Goal: Task Accomplishment & Management: Manage account settings

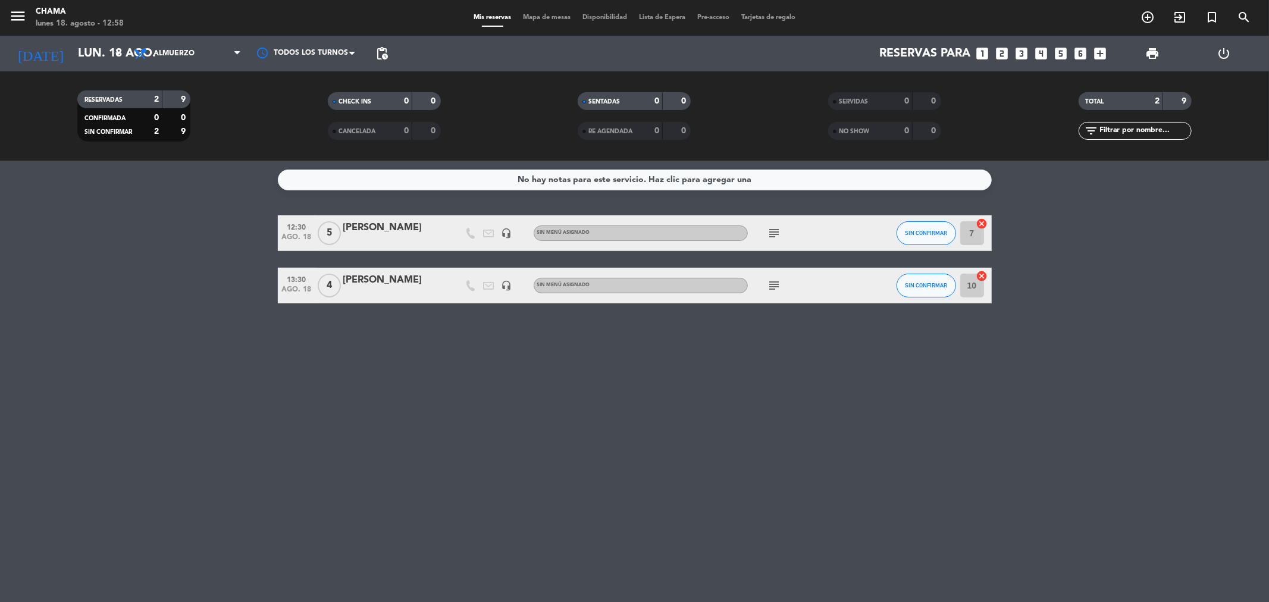
click at [735, 473] on div "No hay notas para este servicio. Haz clic para agregar una 12:30 ago. 18 5 [PER…" at bounding box center [634, 381] width 1269 height 441
click at [588, 336] on div "No hay notas para este servicio. Haz clic para agregar una 12:30 ago. 18 5 [PER…" at bounding box center [634, 381] width 1269 height 441
click at [615, 495] on div "No hay notas para este servicio. Haz clic para agregar una 12:30 ago. 18 5 [PER…" at bounding box center [634, 381] width 1269 height 441
click at [1035, 57] on icon "looks_4" at bounding box center [1041, 53] width 15 height 15
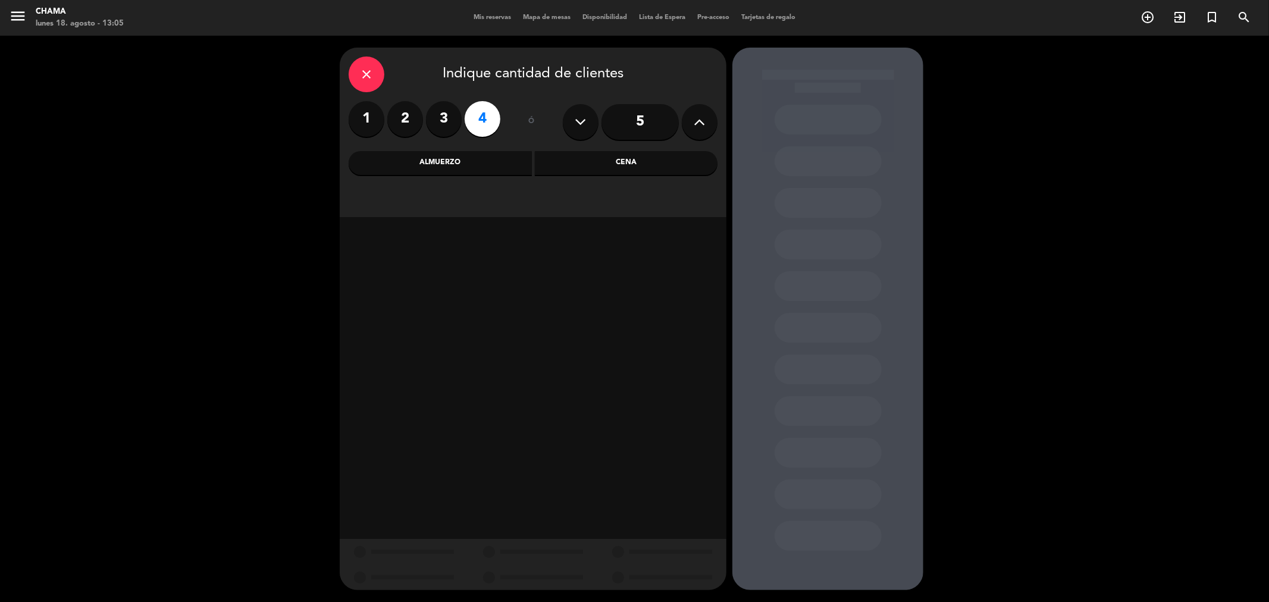
click at [484, 163] on div "Almuerzo" at bounding box center [440, 163] width 183 height 24
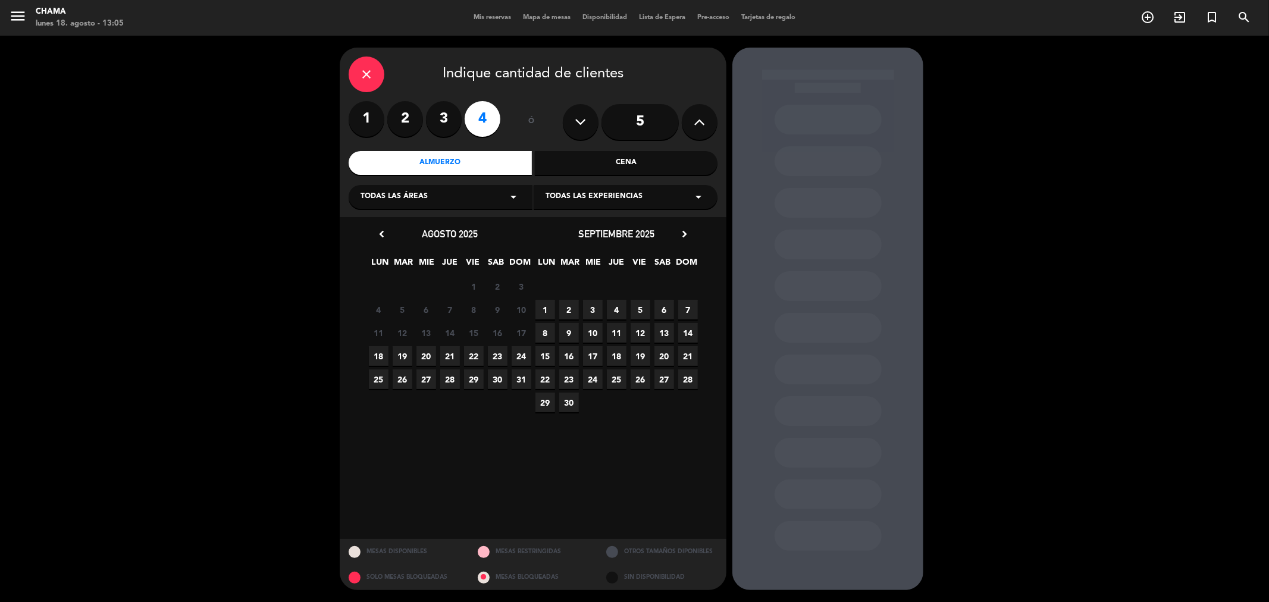
click at [384, 353] on span "18" at bounding box center [379, 356] width 20 height 20
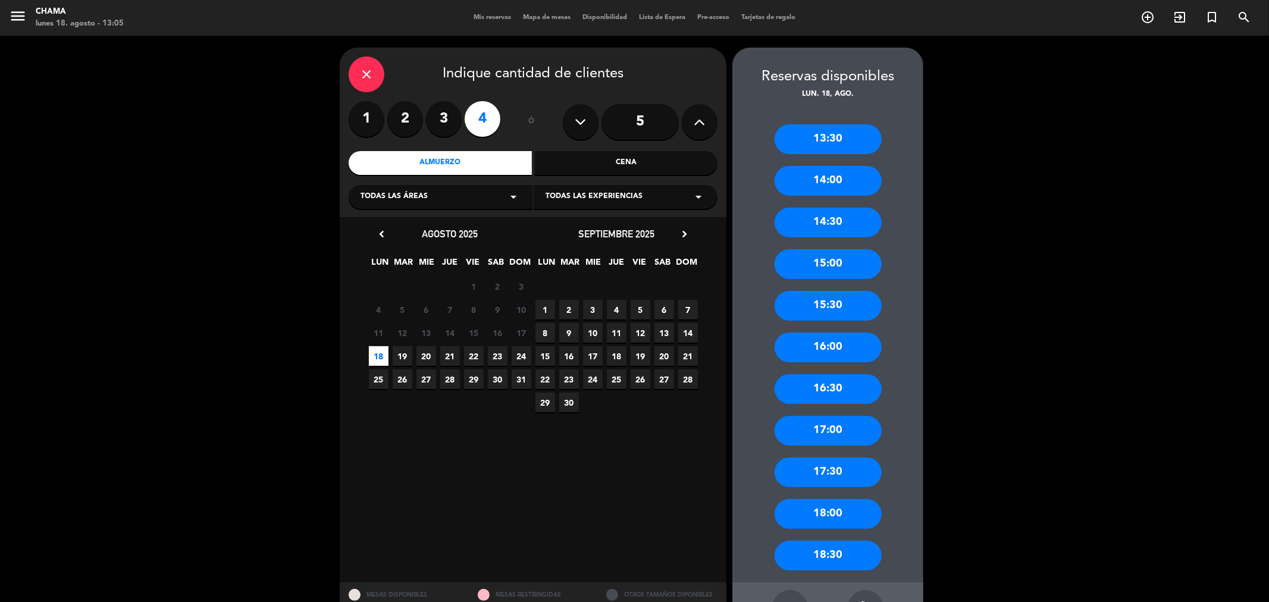
click at [828, 134] on div "13:30" at bounding box center [827, 139] width 107 height 30
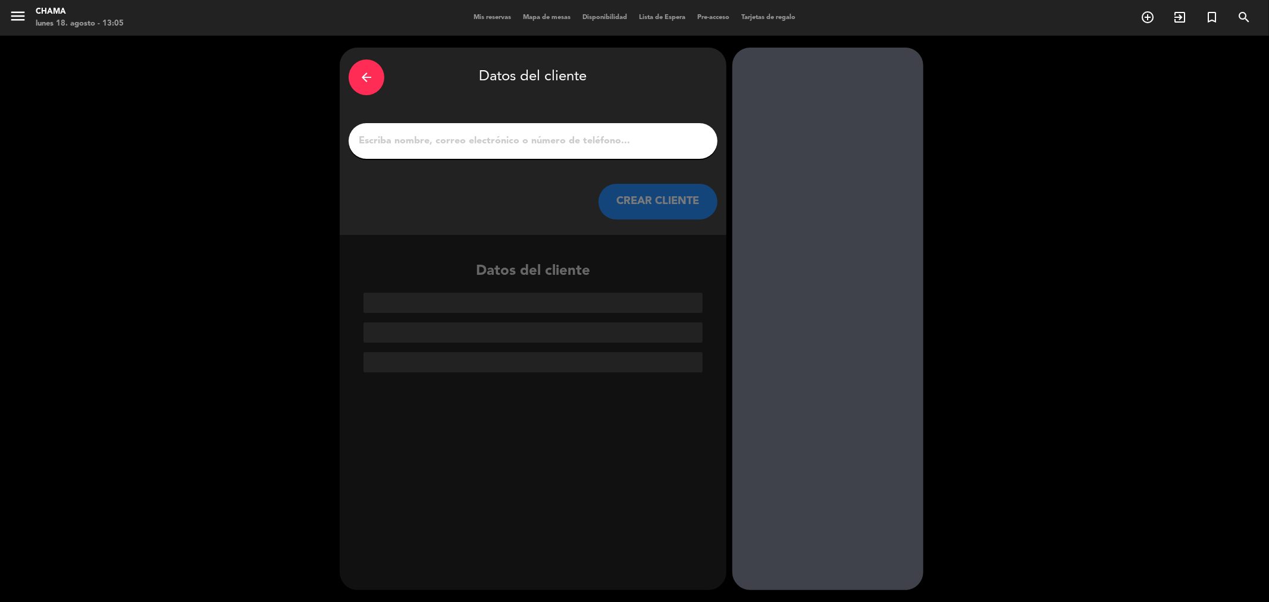
click at [431, 141] on input "1" at bounding box center [532, 141] width 351 height 17
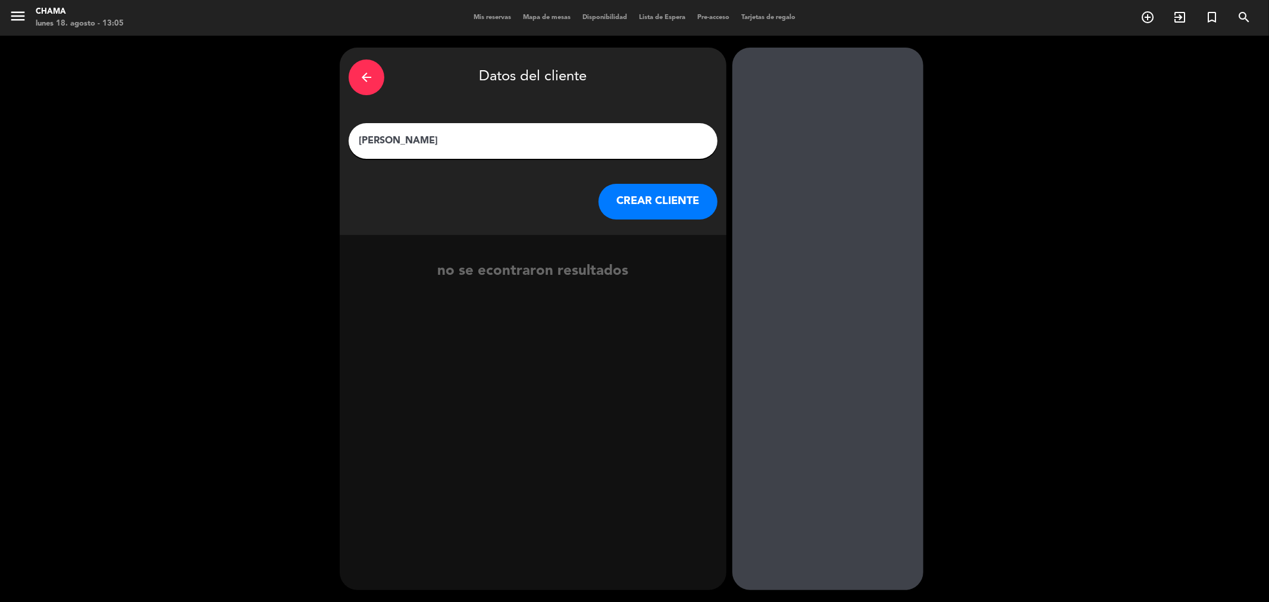
type input "[PERSON_NAME]"
click at [661, 209] on button "CREAR CLIENTE" at bounding box center [657, 202] width 119 height 36
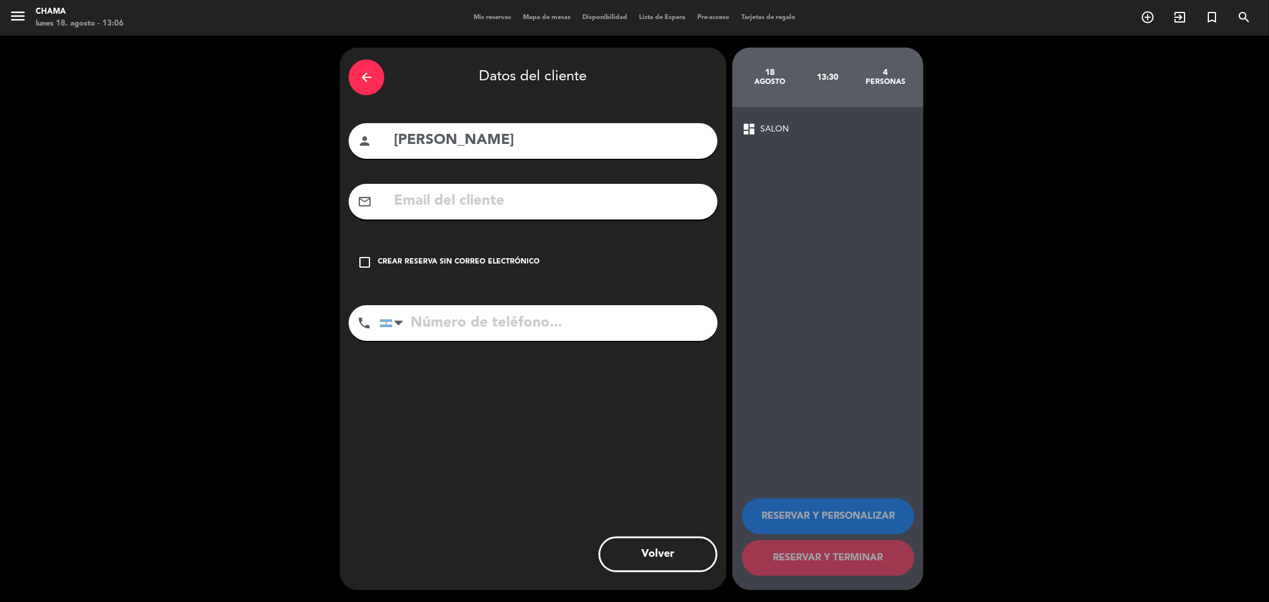
click at [359, 259] on icon "check_box_outline_blank" at bounding box center [364, 262] width 14 height 14
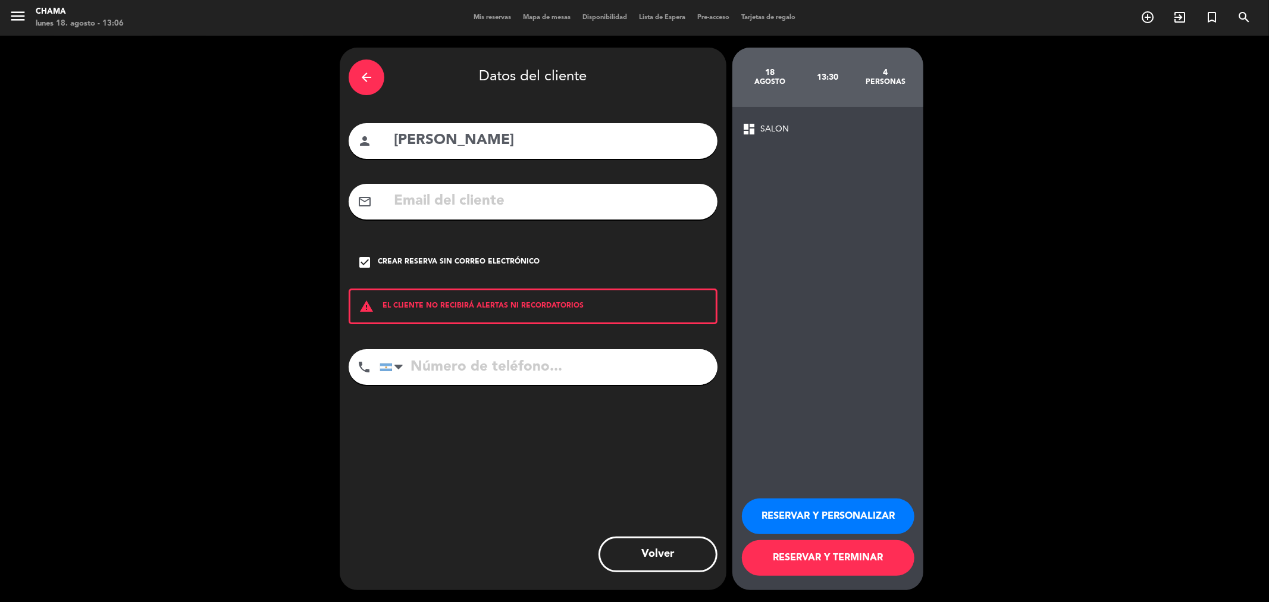
click at [776, 516] on button "RESERVAR Y PERSONALIZAR" at bounding box center [828, 516] width 172 height 36
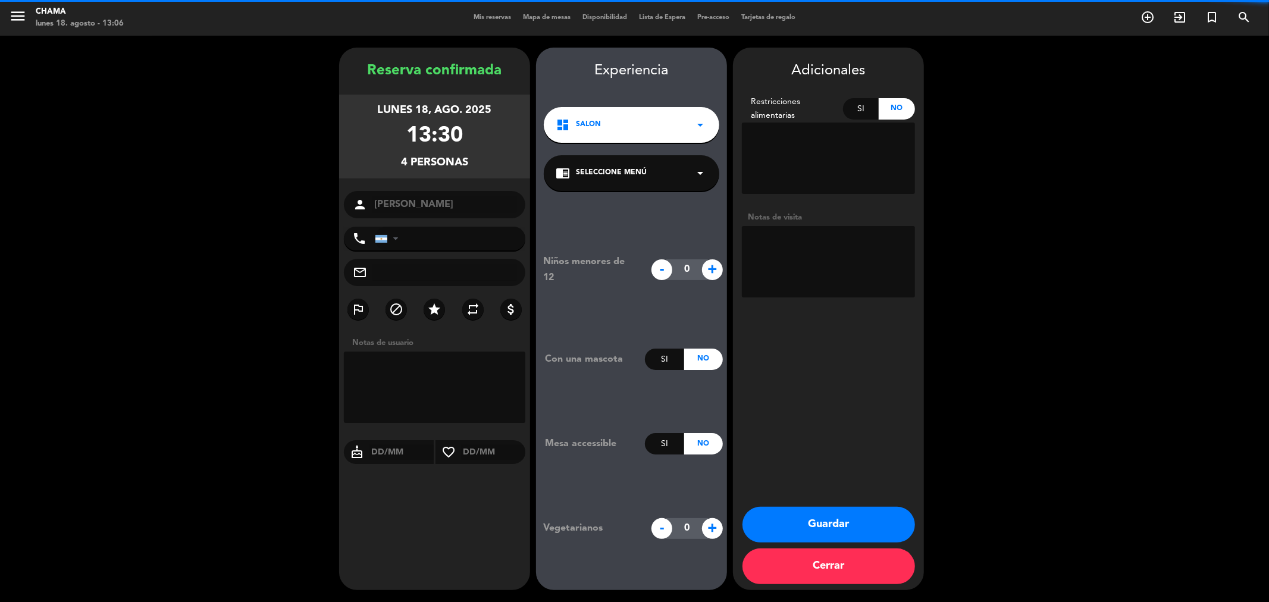
click at [768, 257] on textarea at bounding box center [828, 261] width 173 height 71
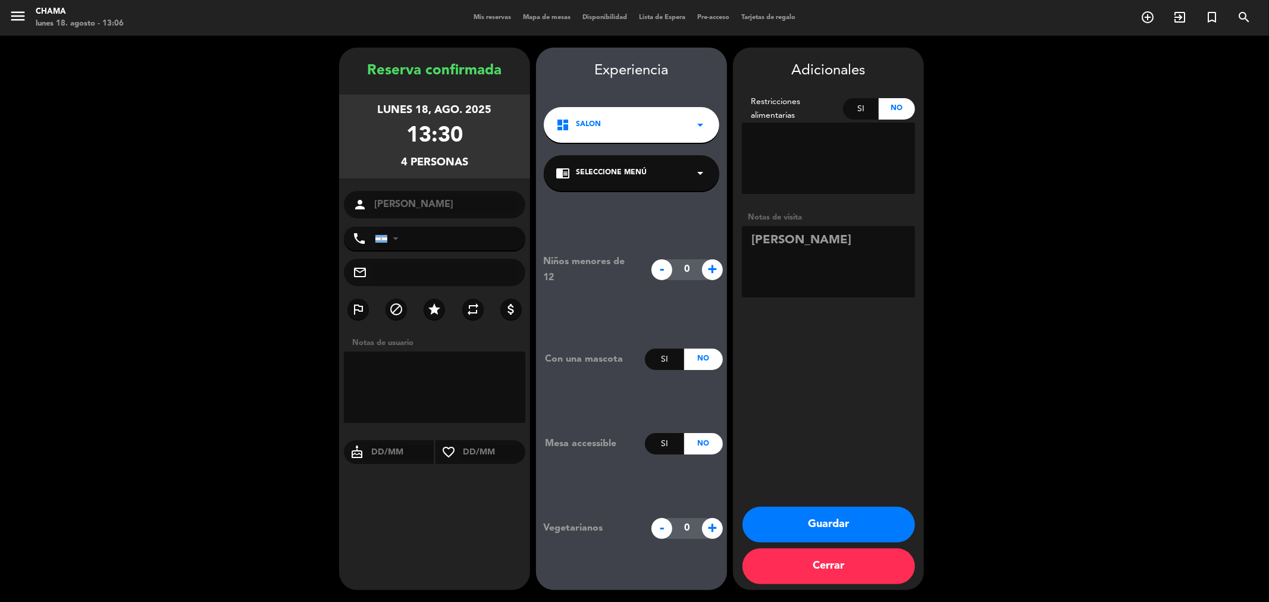
type textarea "[PERSON_NAME]"
click at [805, 520] on button "Guardar" at bounding box center [828, 525] width 172 height 36
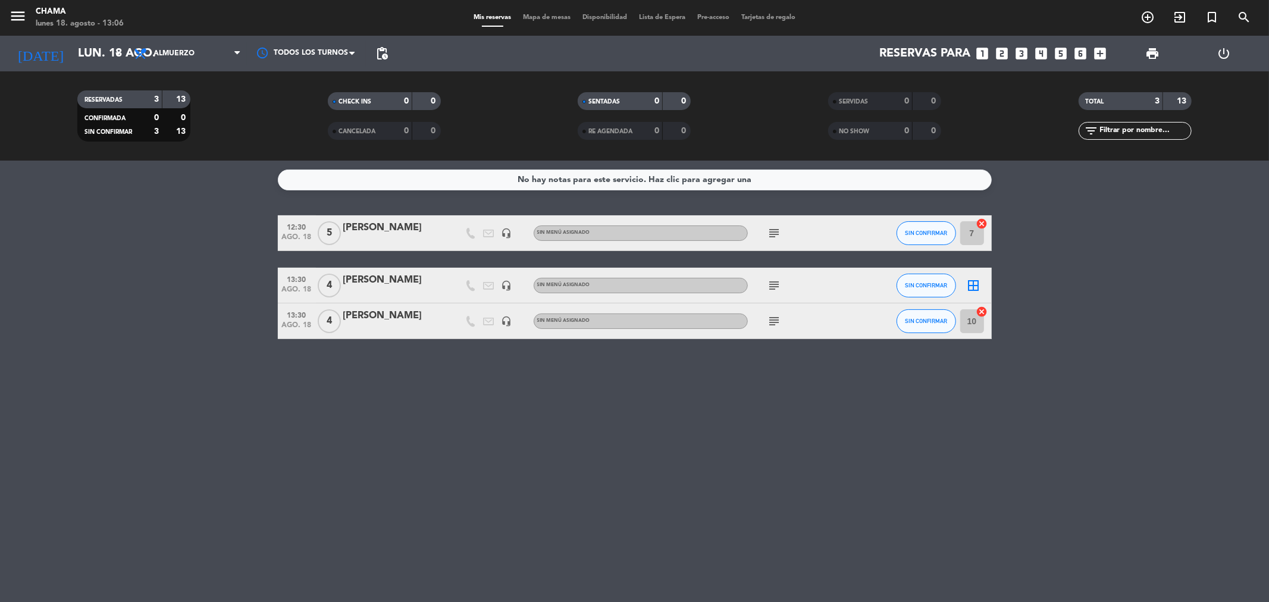
click at [970, 284] on icon "border_all" at bounding box center [974, 285] width 14 height 14
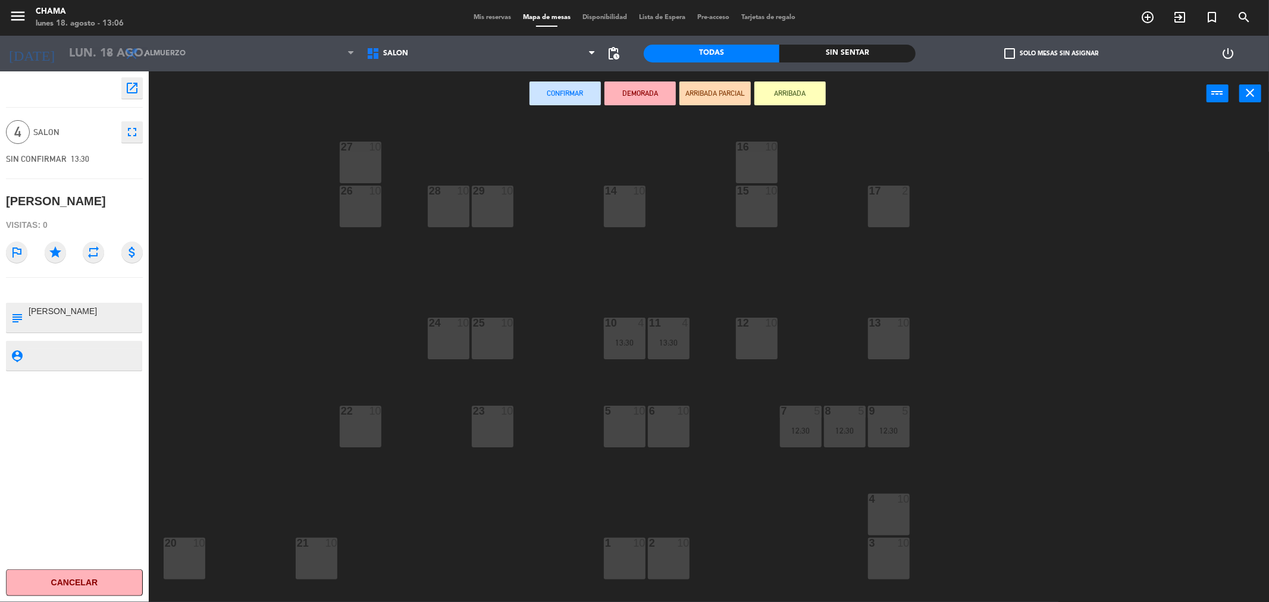
click at [754, 197] on div "15 10" at bounding box center [757, 192] width 42 height 12
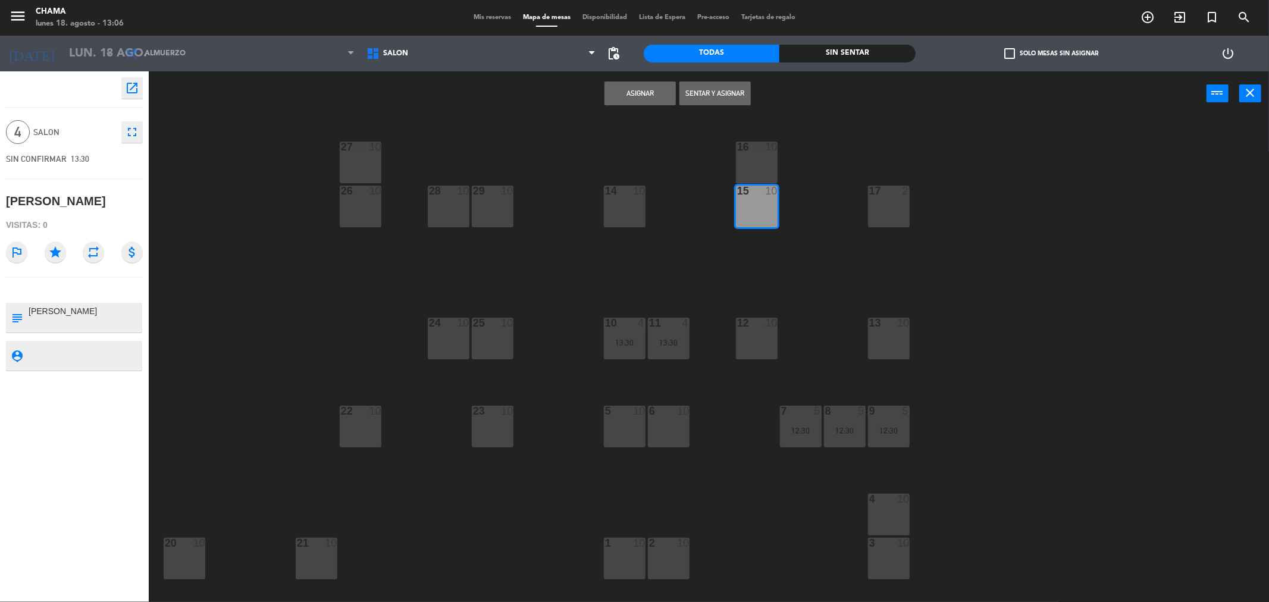
drag, startPoint x: 768, startPoint y: 159, endPoint x: 758, endPoint y: 162, distance: 10.5
click at [766, 161] on div "16 10" at bounding box center [757, 163] width 42 height 42
click at [633, 96] on button "Asignar" at bounding box center [639, 93] width 71 height 24
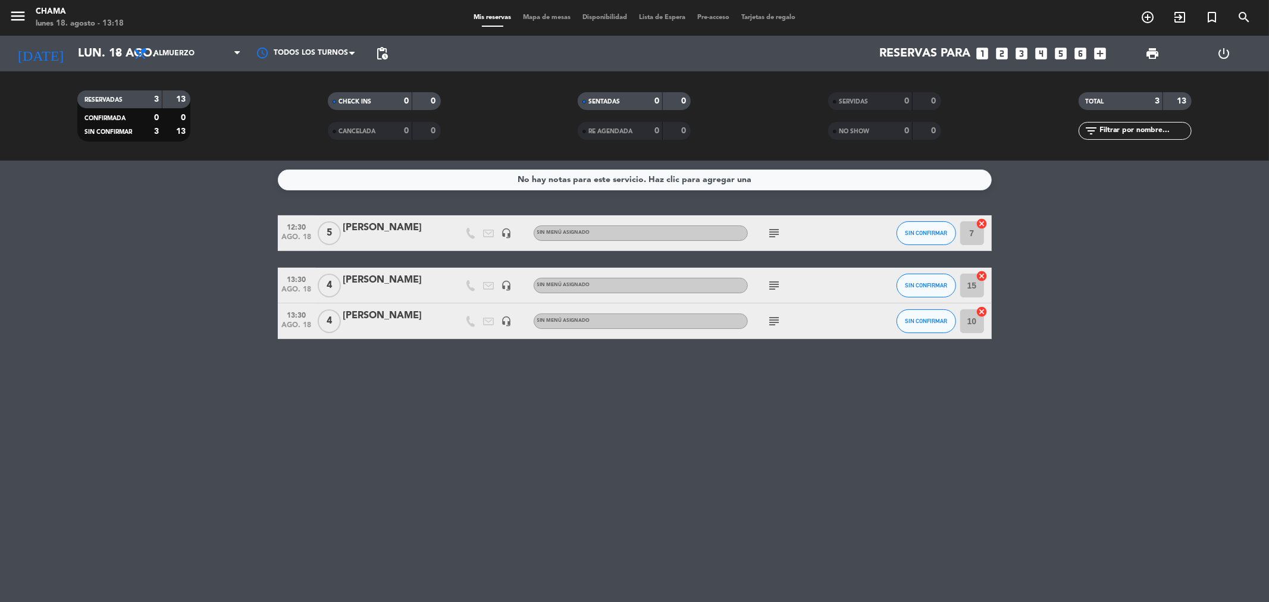
click at [1038, 52] on icon "looks_4" at bounding box center [1041, 53] width 15 height 15
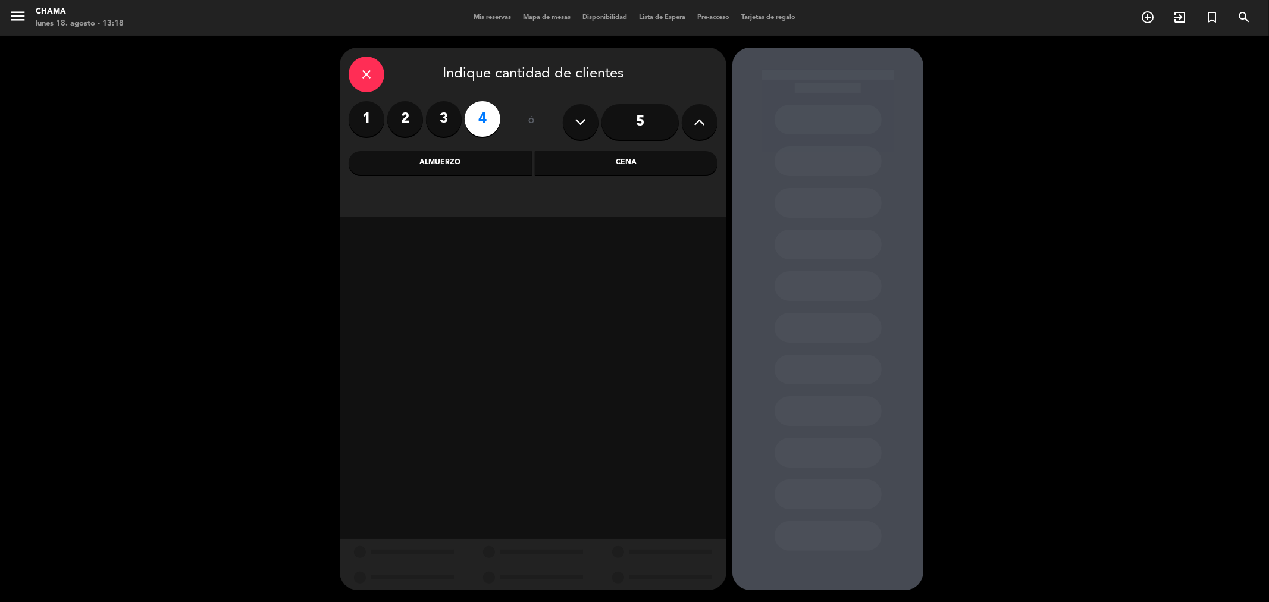
click at [472, 162] on div "Almuerzo" at bounding box center [440, 163] width 183 height 24
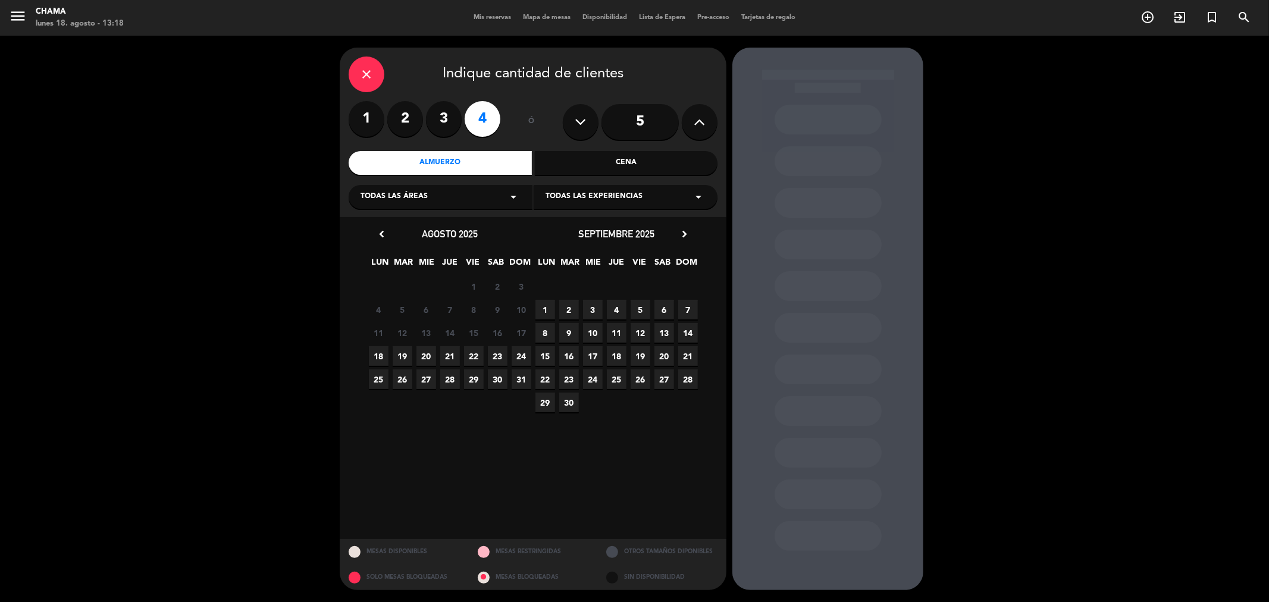
click at [379, 358] on span "18" at bounding box center [379, 356] width 20 height 20
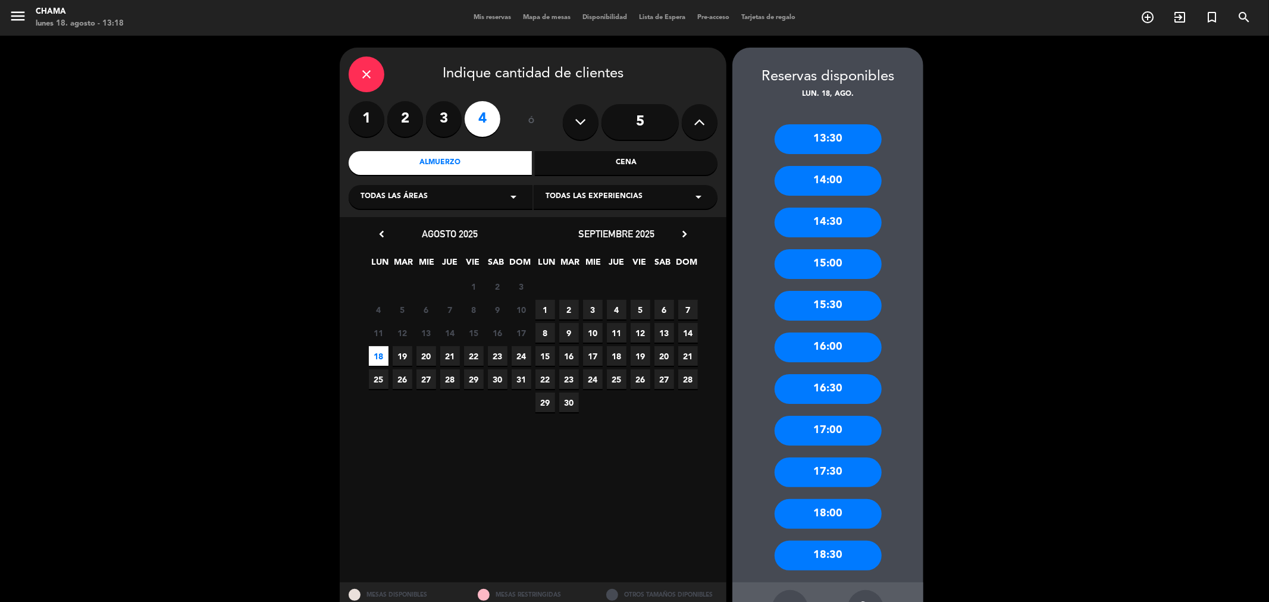
click at [840, 182] on div "14:00" at bounding box center [827, 181] width 107 height 30
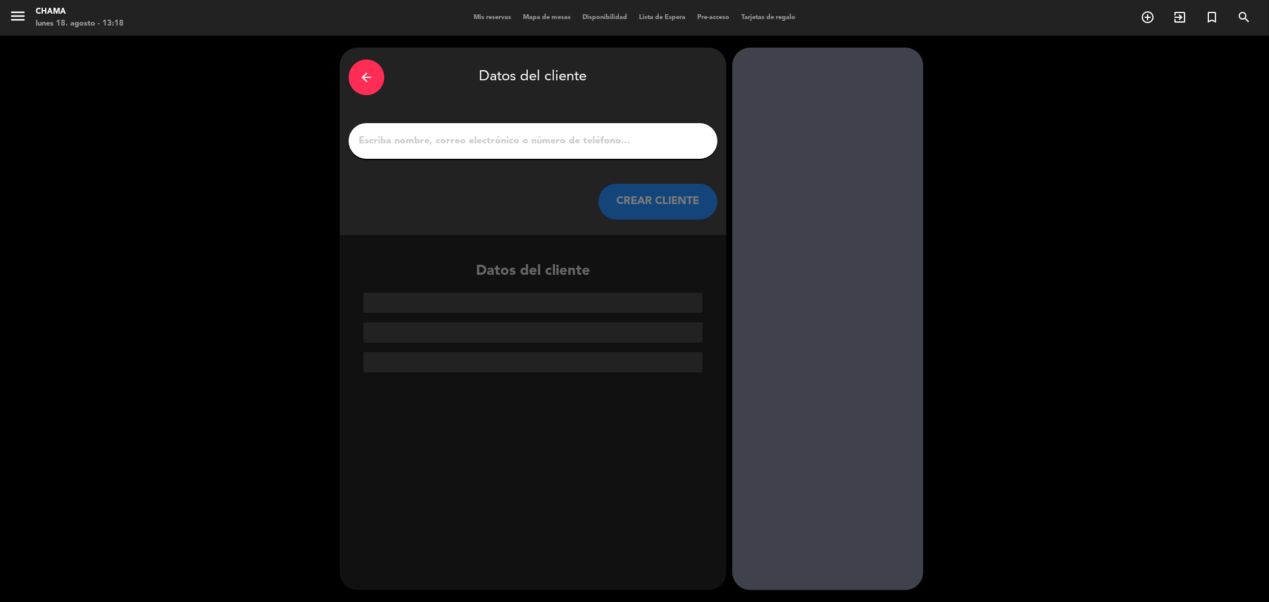
click at [565, 137] on input "1" at bounding box center [532, 141] width 351 height 17
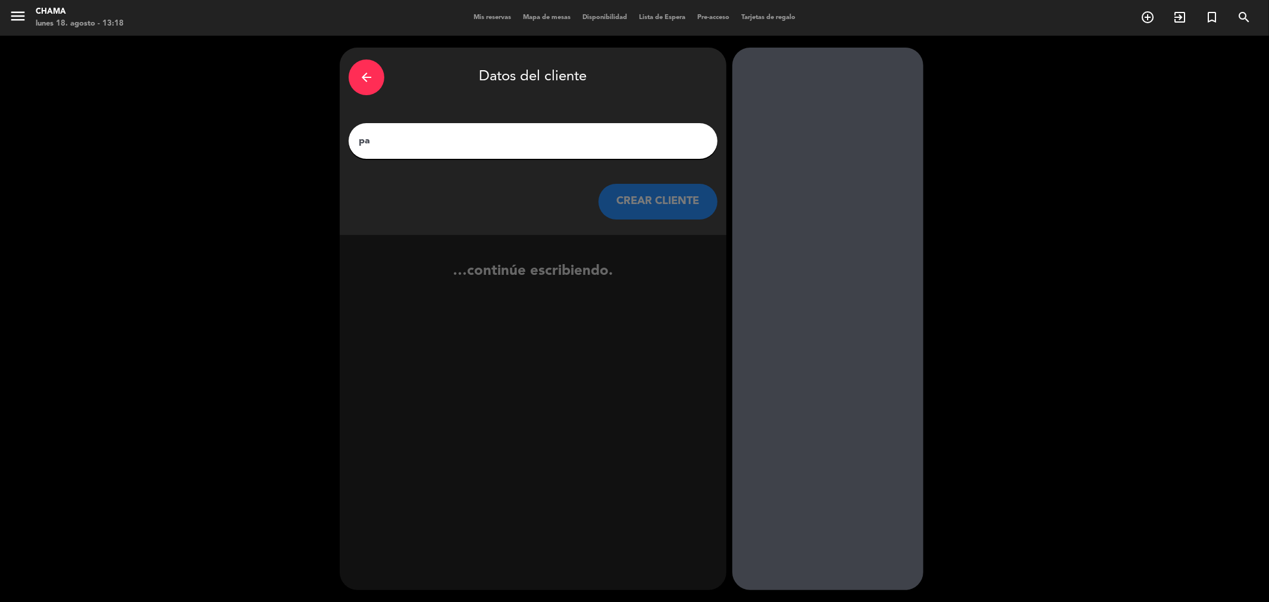
type input "p"
type input "[PERSON_NAME]"
click at [617, 193] on button "CREAR CLIENTE" at bounding box center [657, 202] width 119 height 36
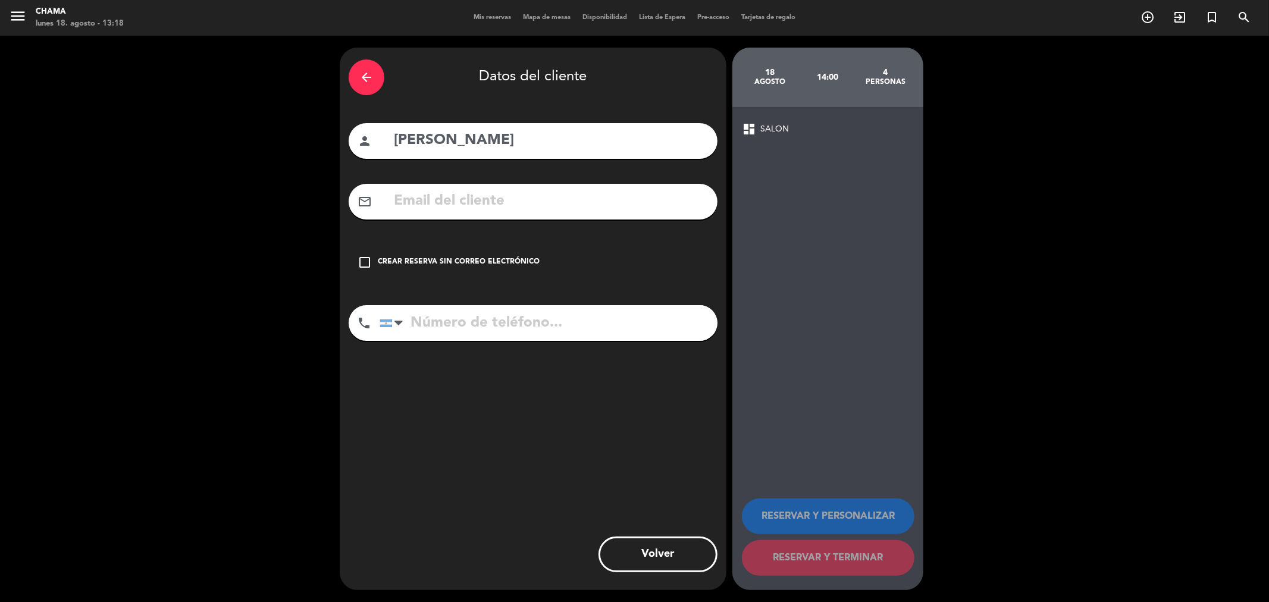
click at [435, 312] on input "tel" at bounding box center [548, 323] width 338 height 36
click at [589, 330] on input "2615265017" at bounding box center [548, 323] width 338 height 36
type input "2615265017"
click at [369, 261] on icon "check_box_outline_blank" at bounding box center [364, 262] width 14 height 14
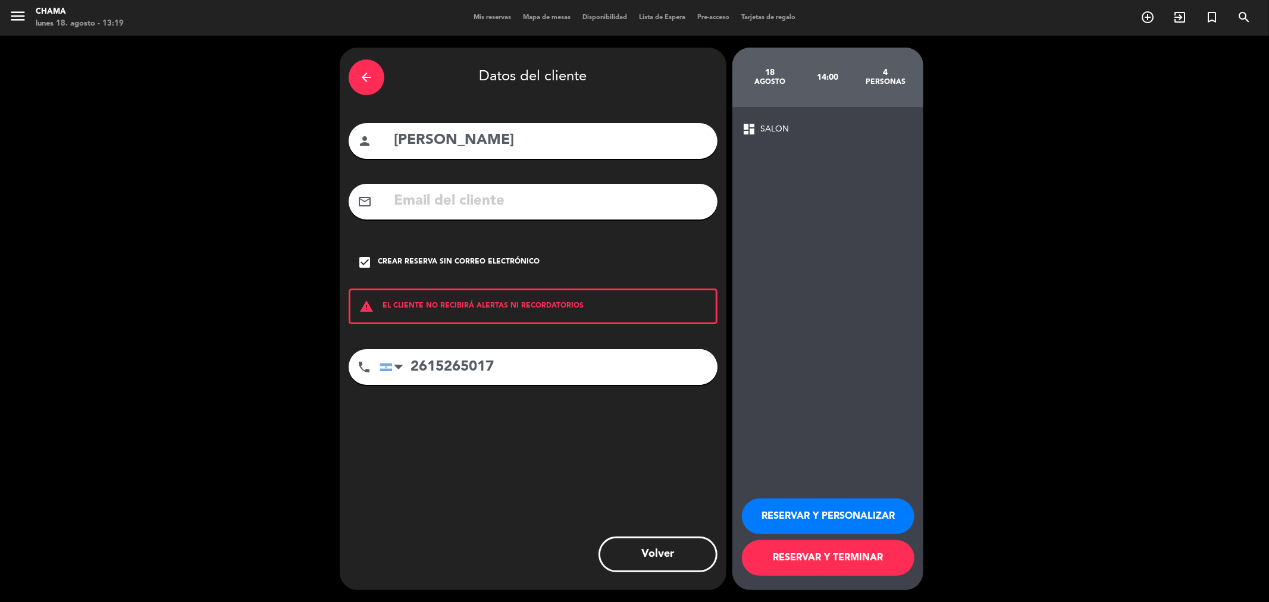
click at [833, 495] on div "RESERVAR Y PERSONALIZAR RESERVAR Y TERMINAR" at bounding box center [828, 531] width 172 height 117
click at [823, 504] on button "RESERVAR Y PERSONALIZAR" at bounding box center [828, 516] width 172 height 36
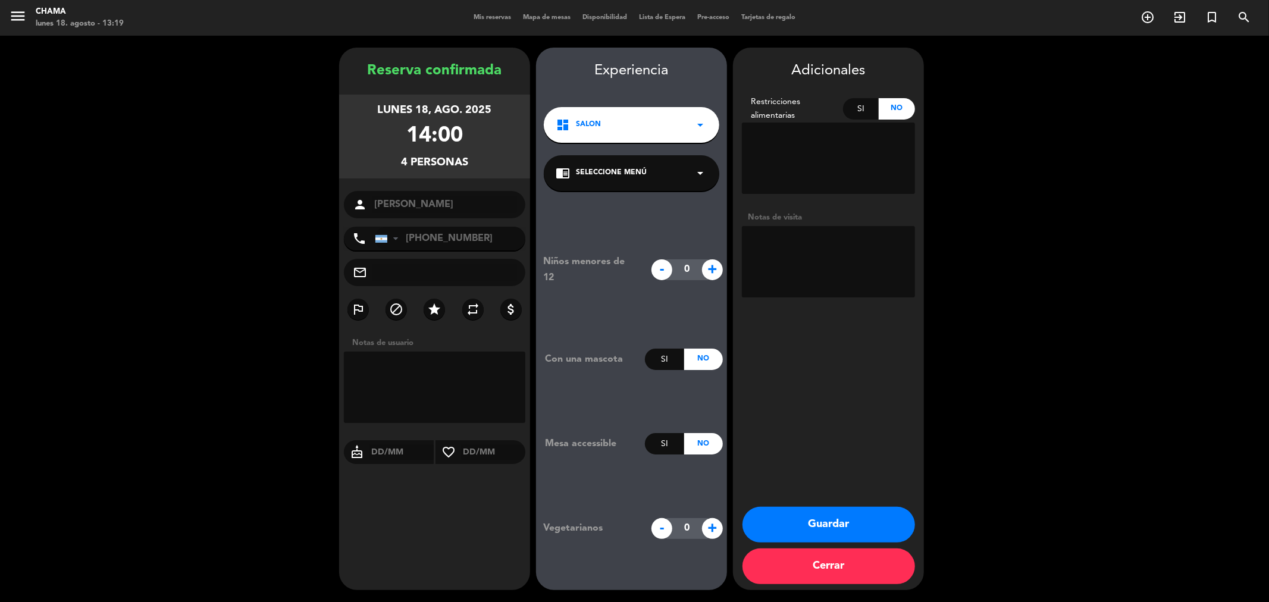
click at [815, 532] on button "Guardar" at bounding box center [828, 525] width 172 height 36
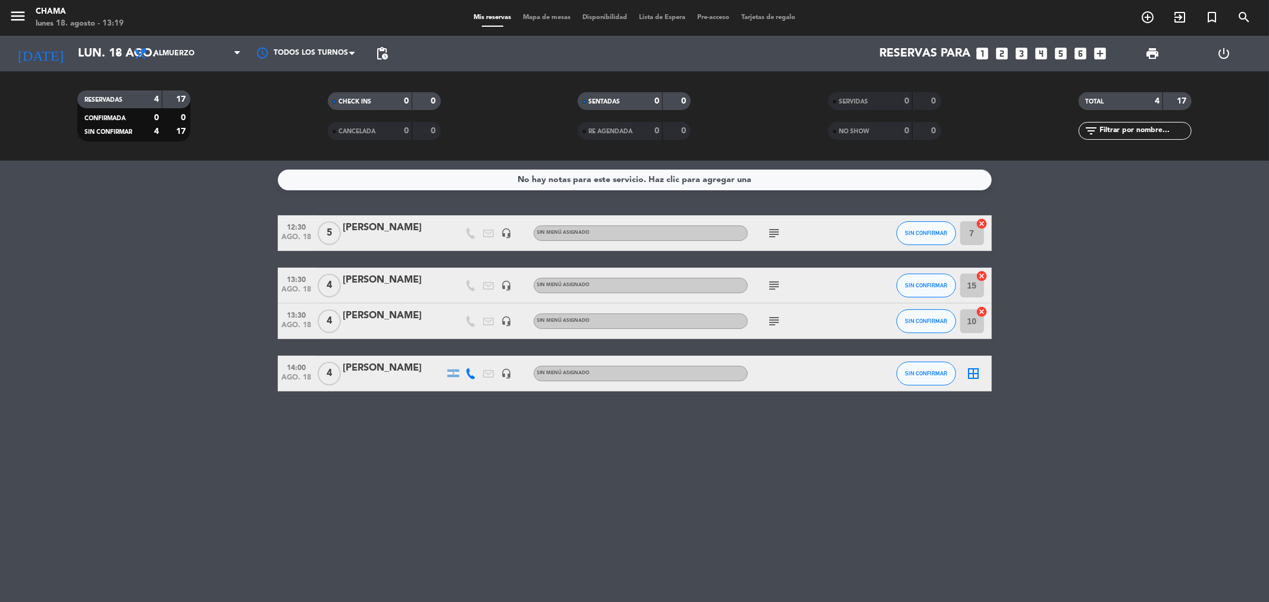
click at [422, 282] on div "[PERSON_NAME]" at bounding box center [393, 279] width 101 height 15
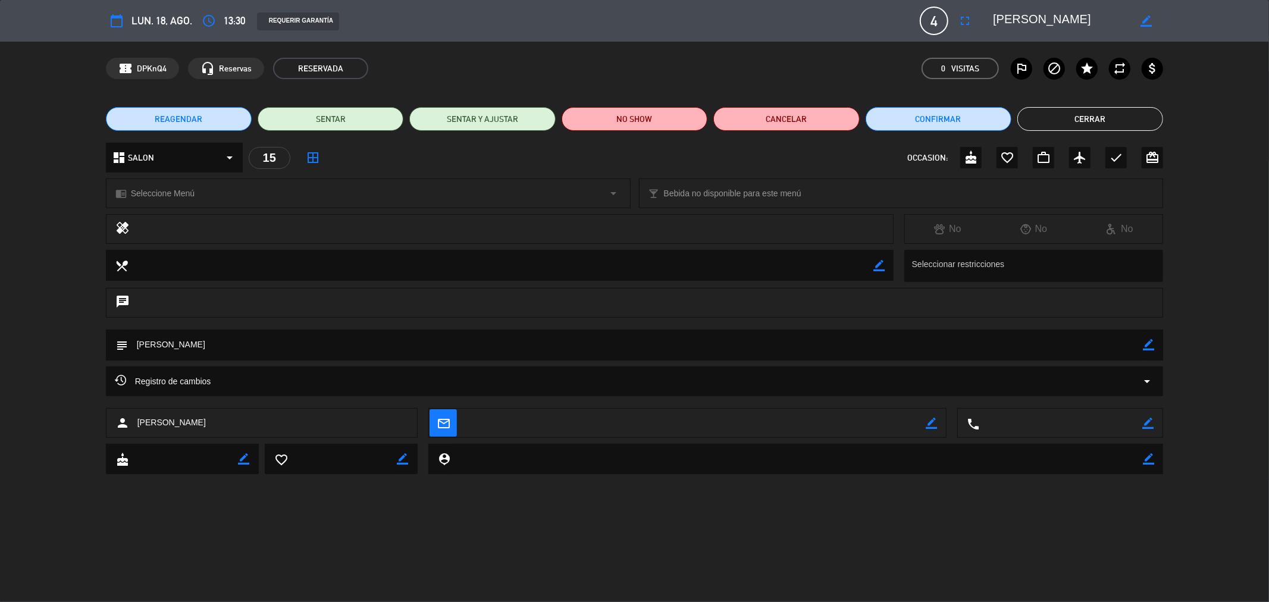
click at [366, 338] on textarea at bounding box center [635, 345] width 1015 height 30
click at [363, 341] on textarea at bounding box center [635, 345] width 1015 height 30
click at [1152, 348] on icon "border_color" at bounding box center [1148, 344] width 11 height 11
click at [680, 350] on textarea at bounding box center [635, 345] width 1015 height 30
click at [1146, 349] on icon at bounding box center [1148, 344] width 11 height 11
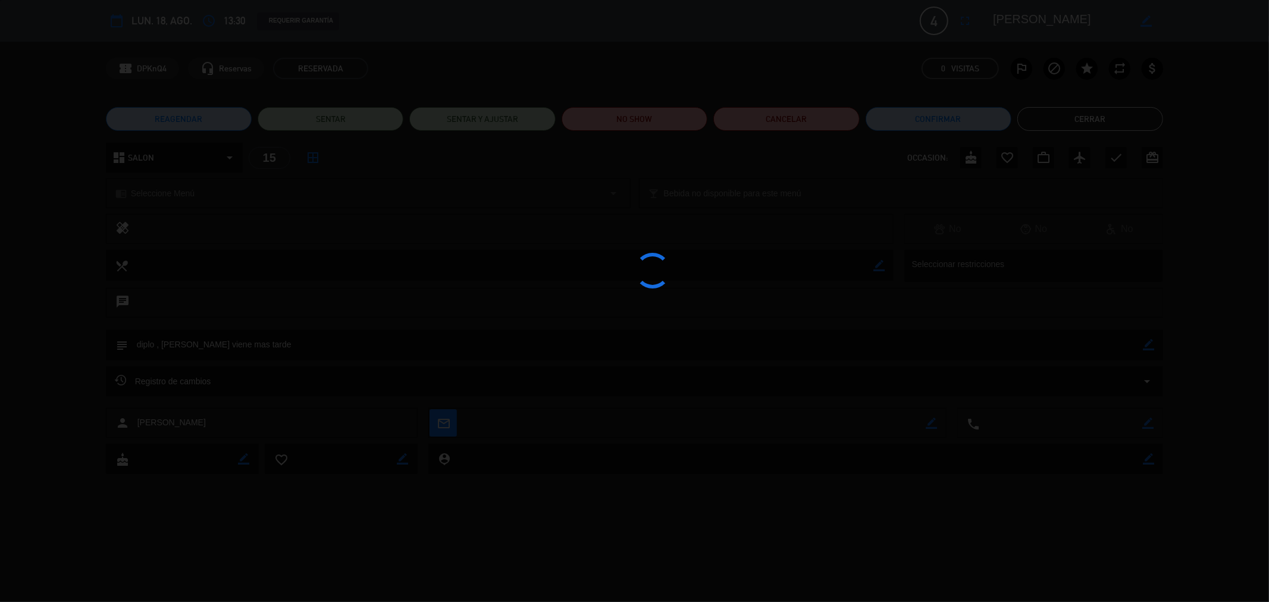
type textarea "diplo , [PERSON_NAME] viene mas tarde"
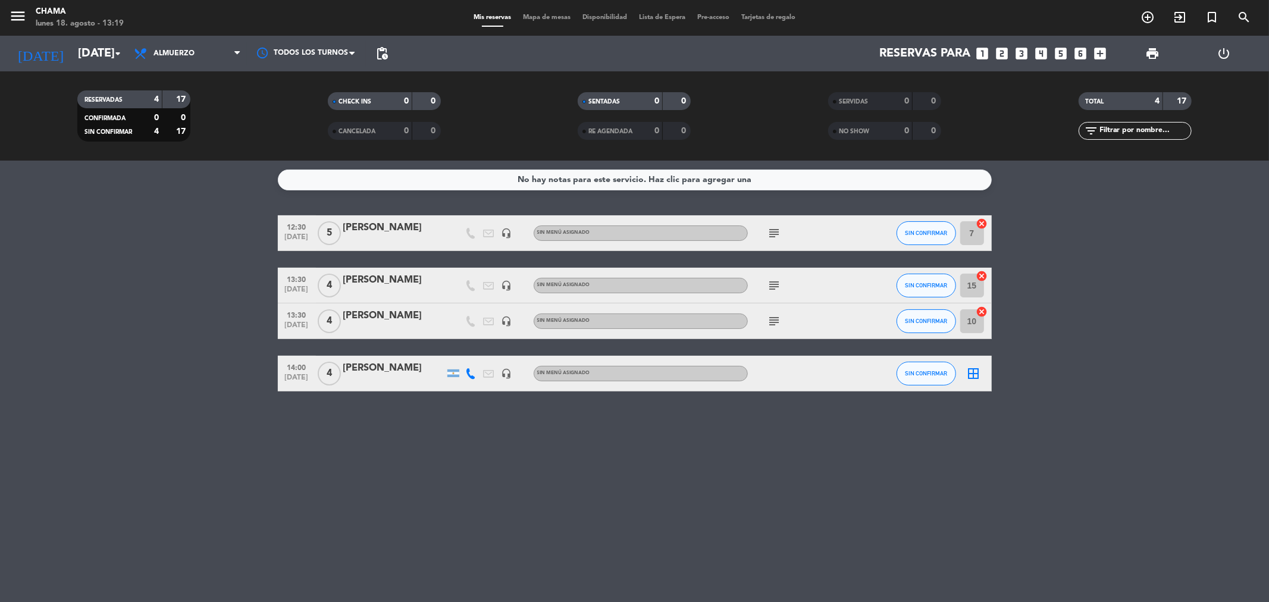
click at [770, 281] on icon "subject" at bounding box center [774, 285] width 14 height 14
click at [781, 232] on icon "subject" at bounding box center [774, 233] width 14 height 14
click at [772, 319] on icon "subject" at bounding box center [774, 321] width 14 height 14
click at [979, 275] on icon "cancel" at bounding box center [982, 276] width 12 height 12
click at [971, 369] on icon "border_all" at bounding box center [974, 373] width 14 height 14
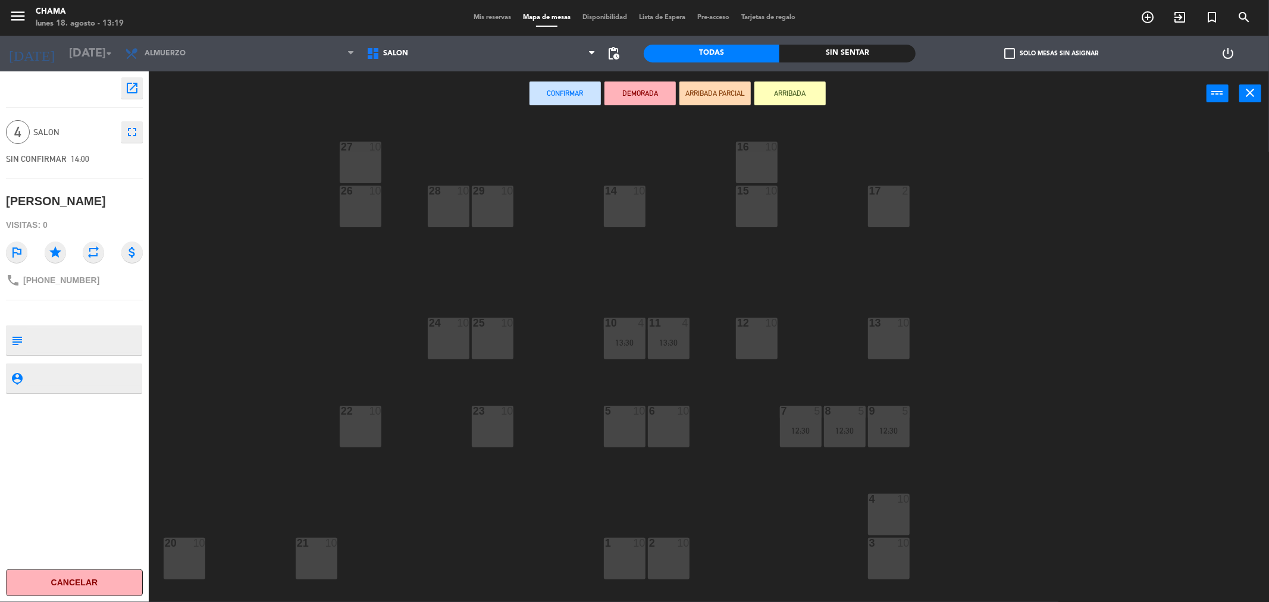
click at [751, 203] on div "15 10" at bounding box center [757, 207] width 42 height 42
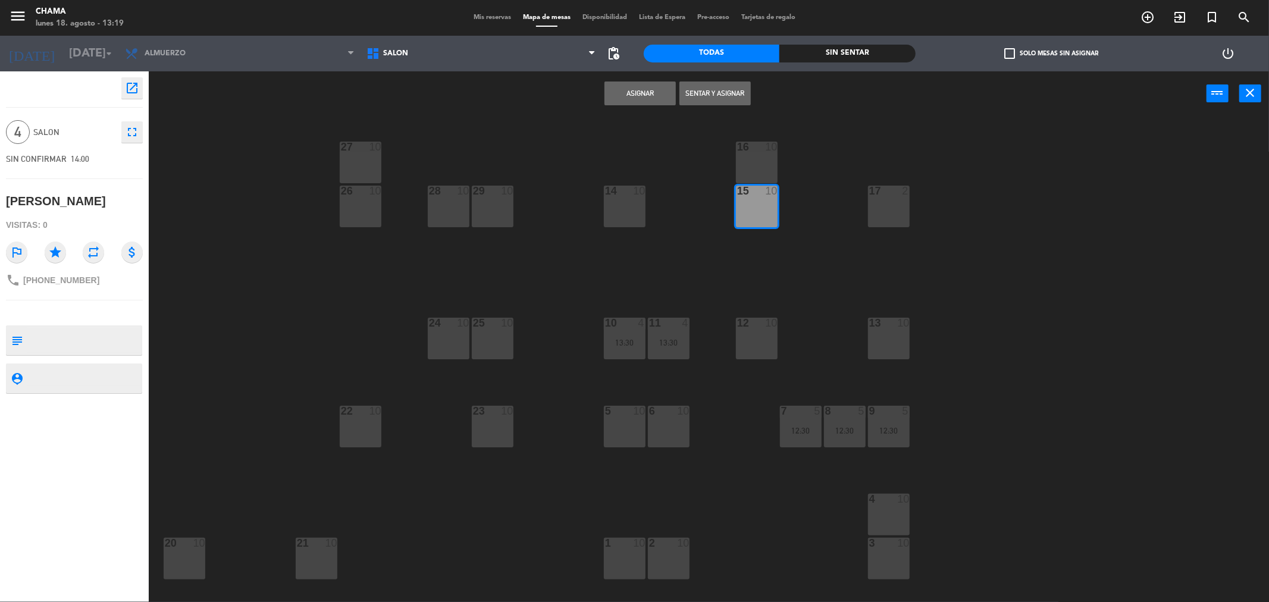
click at [748, 177] on div "16 10" at bounding box center [757, 163] width 42 height 42
click at [653, 96] on button "Asignar" at bounding box center [639, 93] width 71 height 24
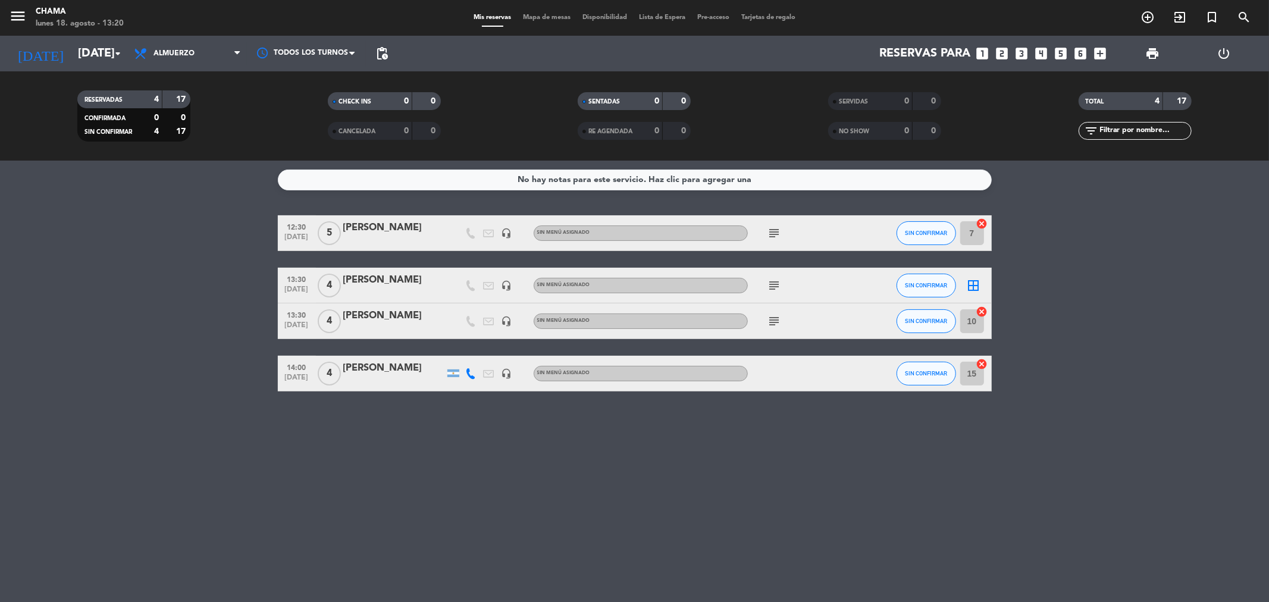
click at [780, 286] on icon "subject" at bounding box center [774, 285] width 14 height 14
click at [421, 323] on div "[PERSON_NAME]" at bounding box center [393, 315] width 101 height 15
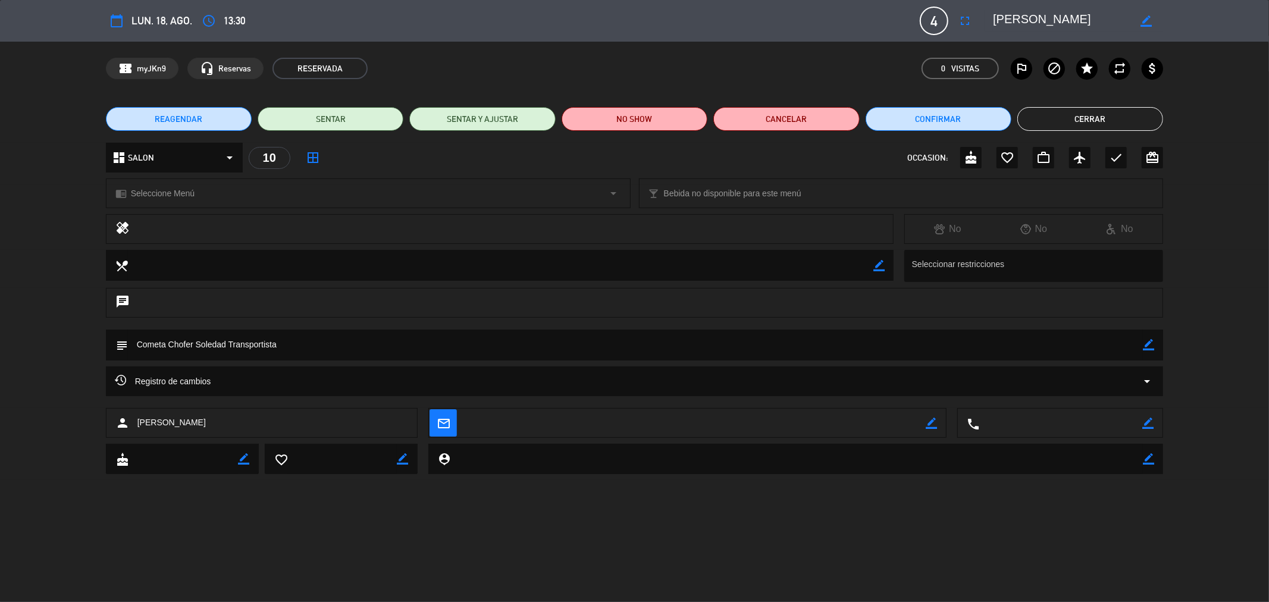
click at [1073, 114] on button "Cerrar" at bounding box center [1090, 119] width 146 height 24
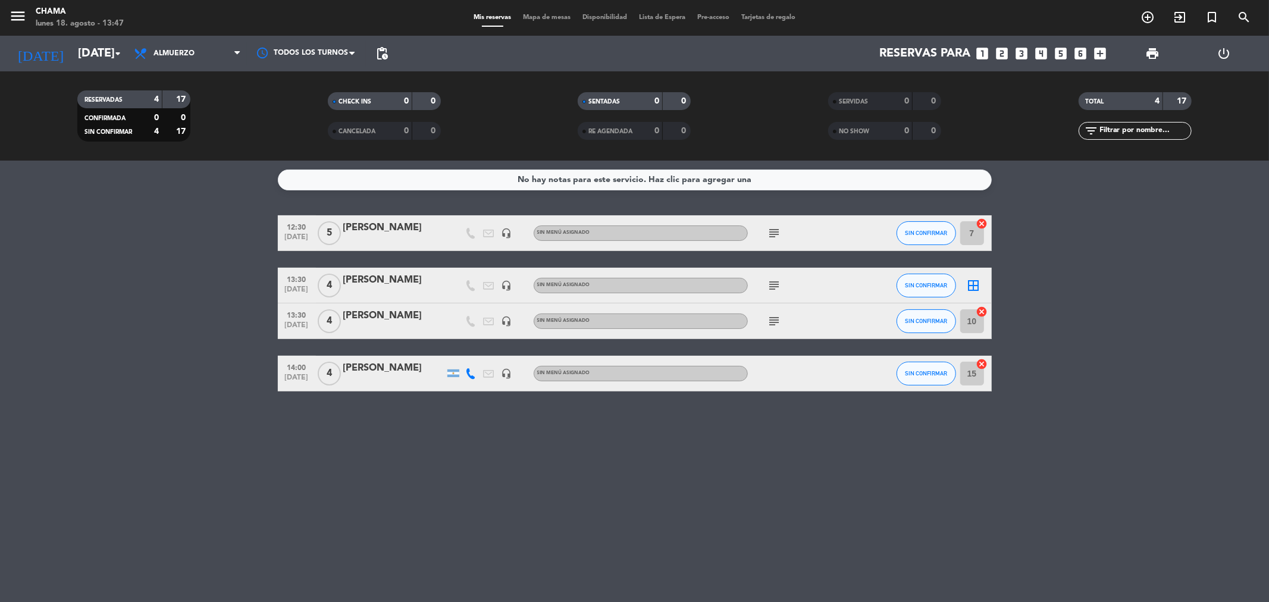
click at [770, 234] on icon "subject" at bounding box center [774, 233] width 14 height 14
click at [774, 233] on icon "subject" at bounding box center [774, 233] width 14 height 14
click at [771, 324] on icon "subject" at bounding box center [774, 321] width 14 height 14
click at [780, 316] on icon "subject" at bounding box center [774, 321] width 14 height 14
click at [403, 324] on div "[PERSON_NAME]" at bounding box center [393, 315] width 101 height 15
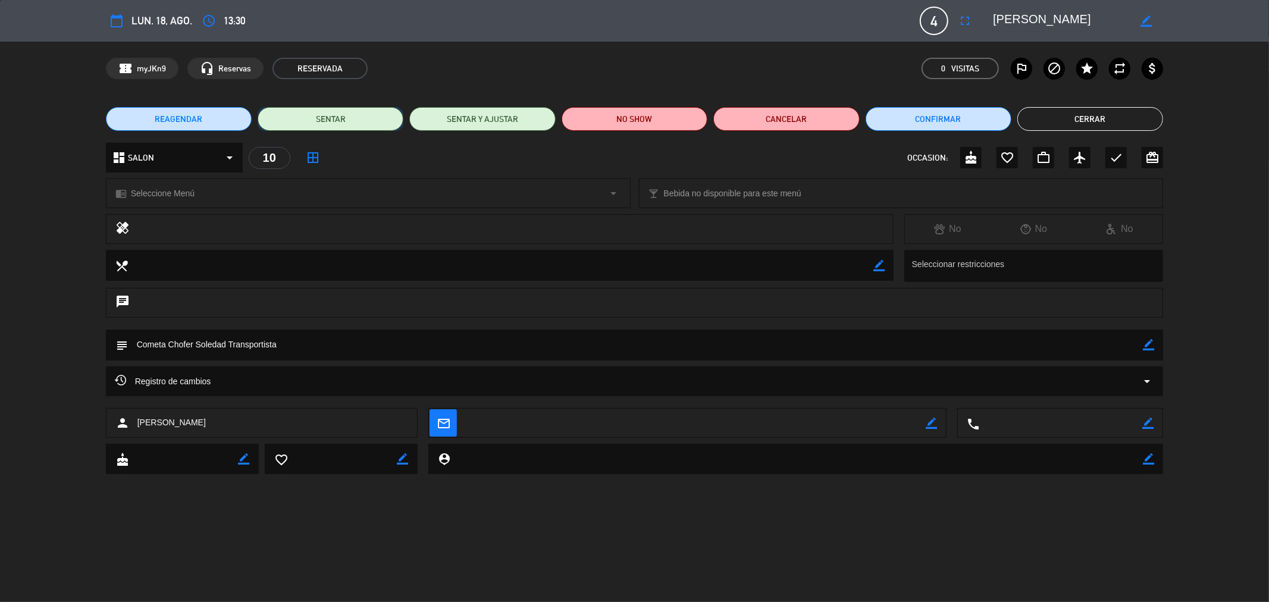
click at [337, 122] on button "SENTAR" at bounding box center [331, 119] width 146 height 24
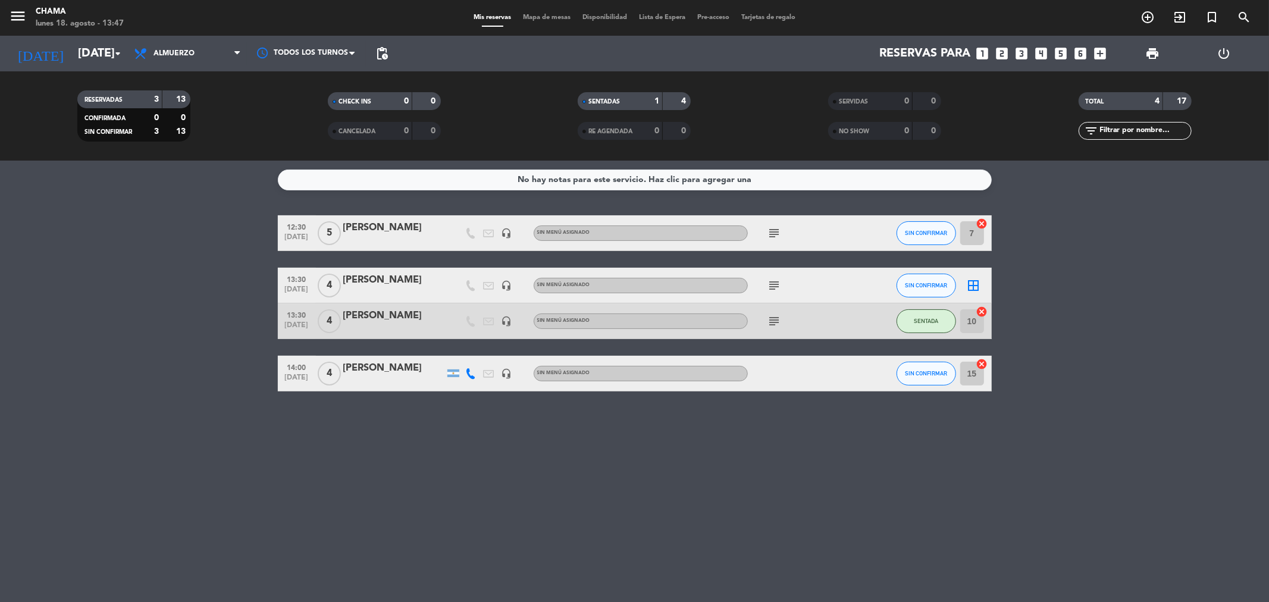
click at [387, 229] on div "[PERSON_NAME]" at bounding box center [393, 227] width 101 height 15
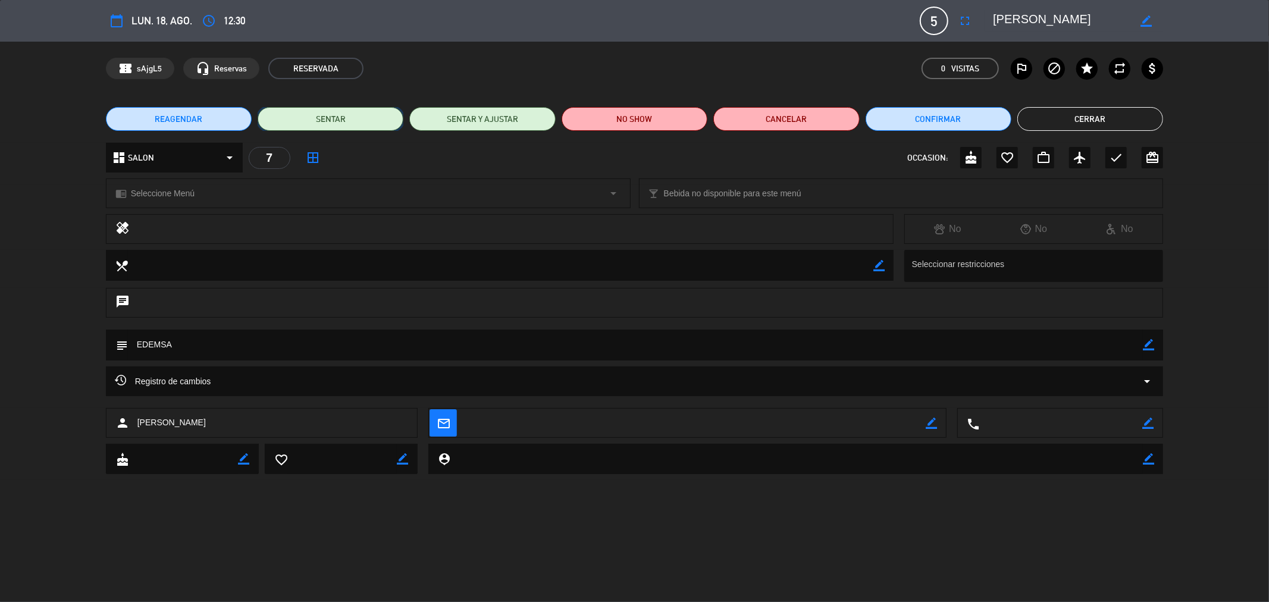
click at [326, 123] on button "SENTAR" at bounding box center [331, 119] width 146 height 24
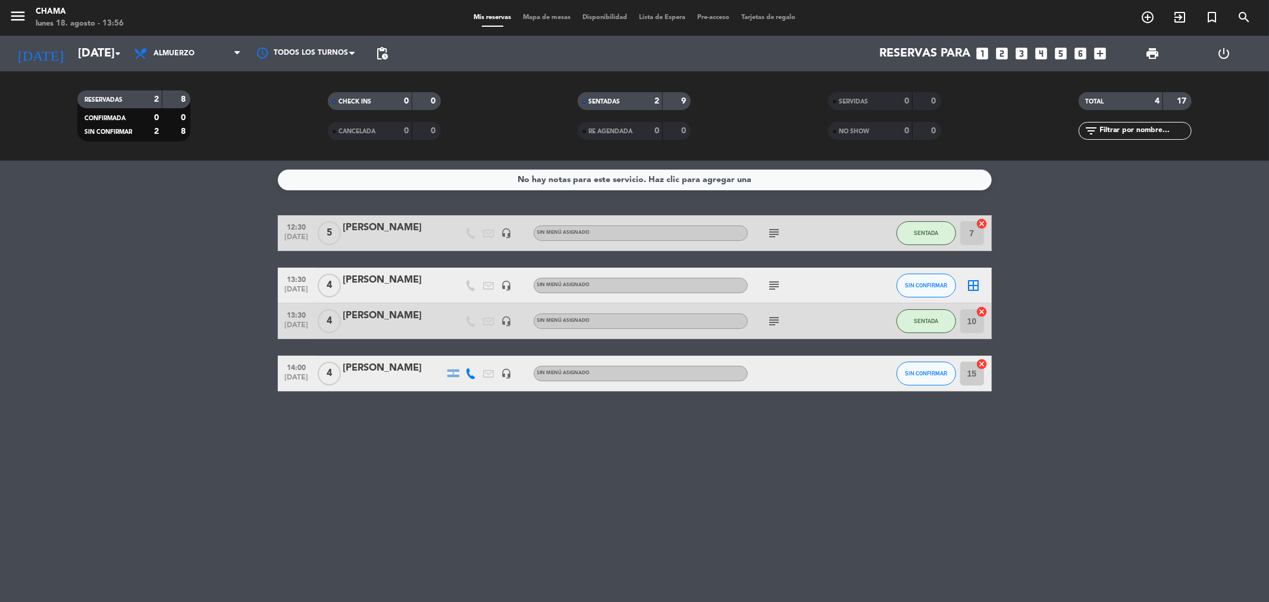
click at [980, 311] on icon "cancel" at bounding box center [982, 312] width 12 height 12
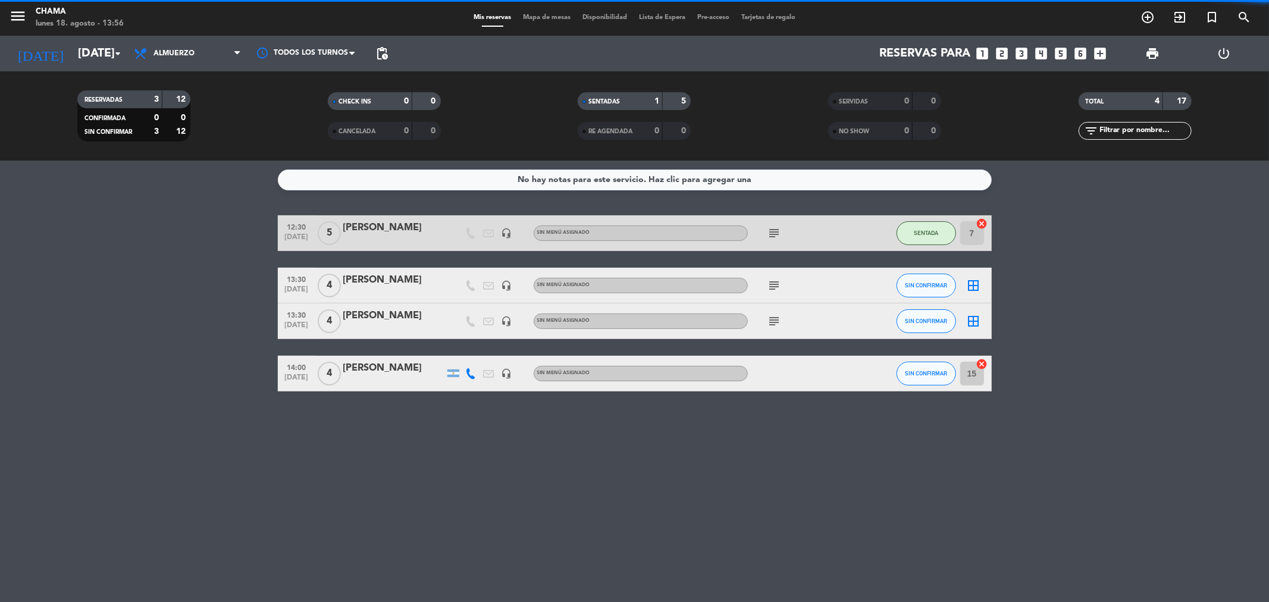
click at [984, 364] on icon "cancel" at bounding box center [982, 364] width 12 height 12
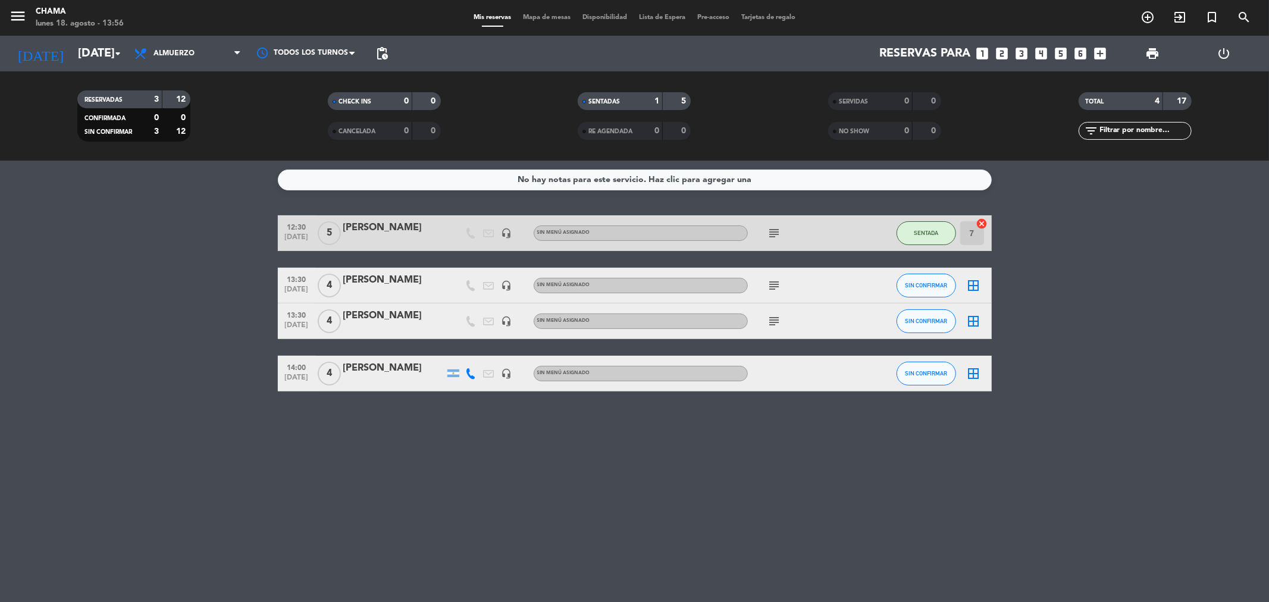
click at [971, 373] on icon "border_all" at bounding box center [974, 373] width 14 height 14
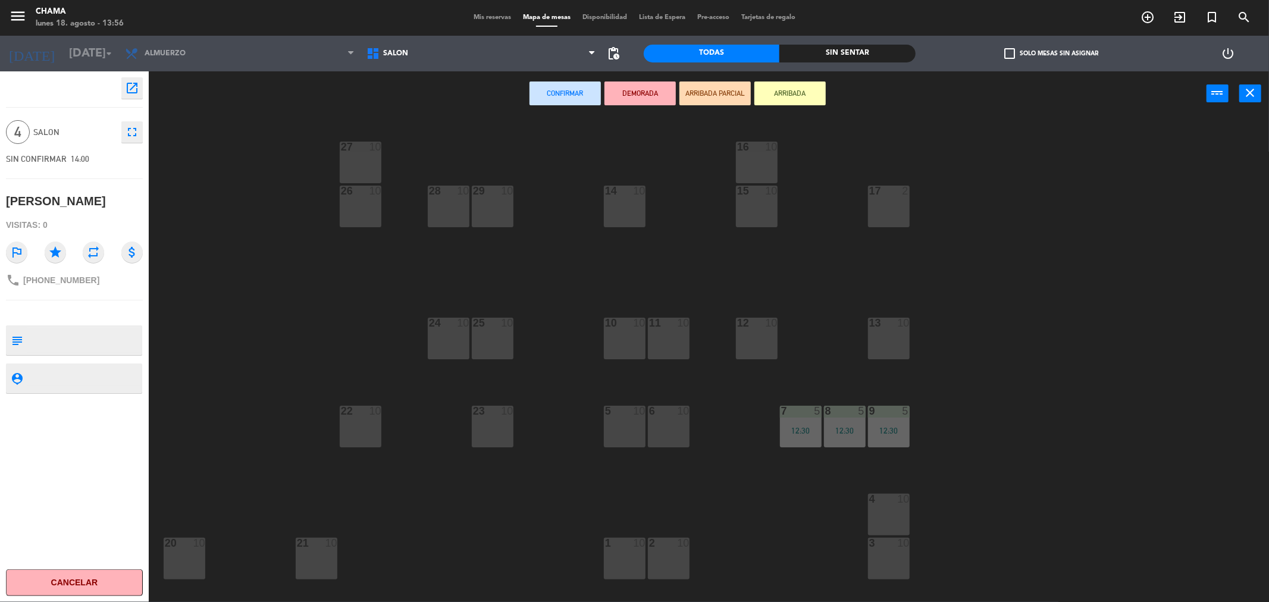
drag, startPoint x: 730, startPoint y: 190, endPoint x: 730, endPoint y: 199, distance: 8.3
click at [729, 198] on div "27 10 16 10 29 10 28 10 26 10 14 10 15 10 17 2 25 10 24 10 13 10 12 10 11 10 10…" at bounding box center [714, 363] width 1107 height 486
click at [743, 198] on div "15 10" at bounding box center [757, 207] width 42 height 42
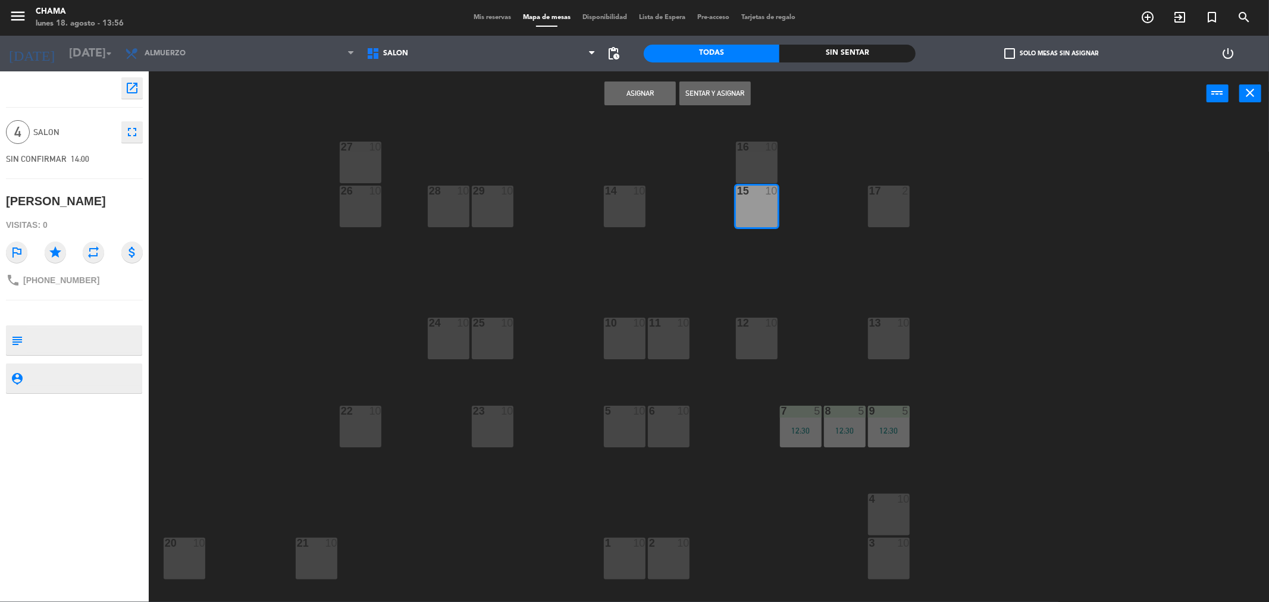
drag, startPoint x: 754, startPoint y: 161, endPoint x: 747, endPoint y: 164, distance: 7.5
click at [753, 162] on div "16 10" at bounding box center [757, 163] width 42 height 42
click at [632, 86] on button "Asignar" at bounding box center [639, 93] width 71 height 24
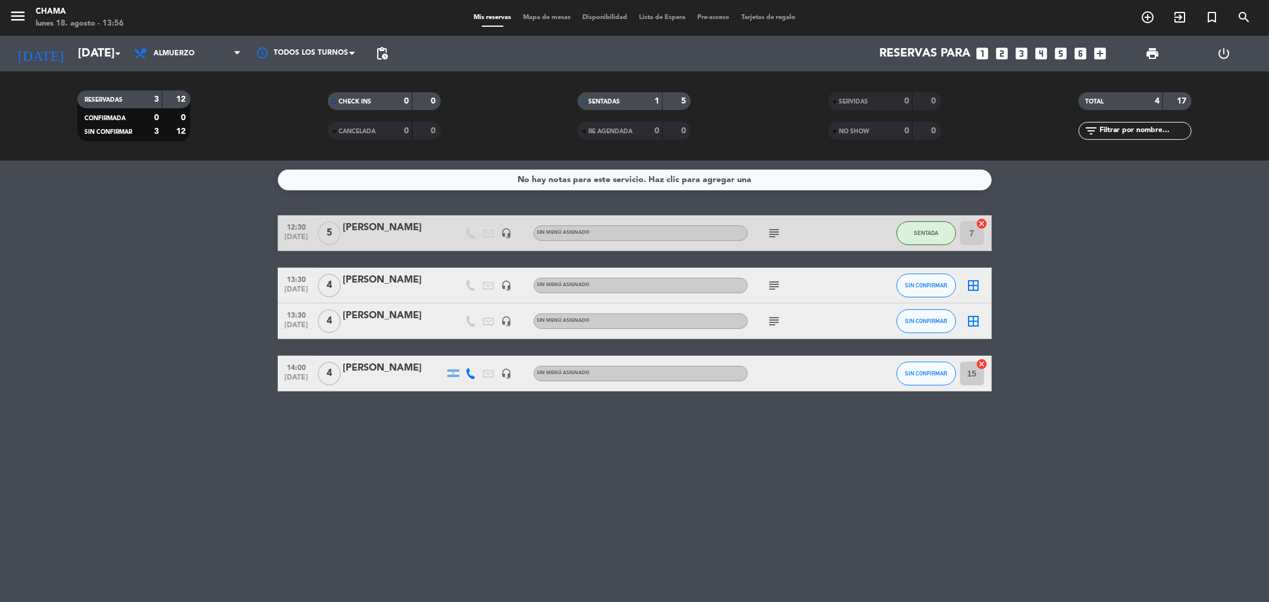
click at [980, 360] on icon "cancel" at bounding box center [982, 364] width 12 height 12
click at [968, 322] on icon "border_all" at bounding box center [974, 321] width 14 height 14
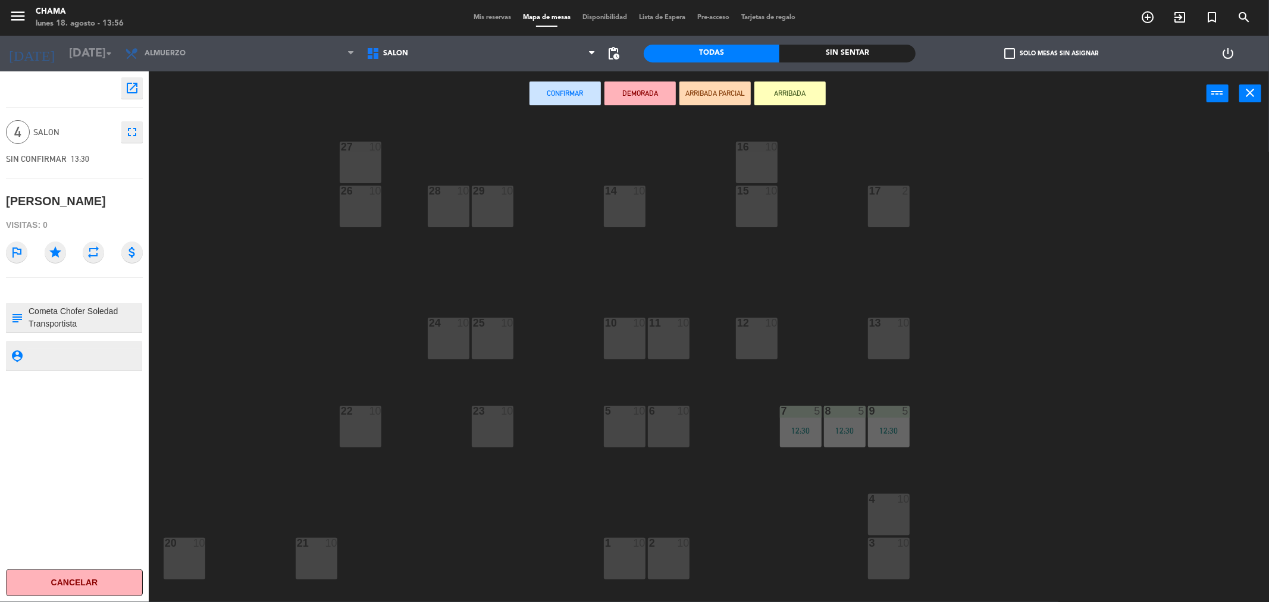
click at [765, 214] on div "15 10" at bounding box center [757, 207] width 42 height 42
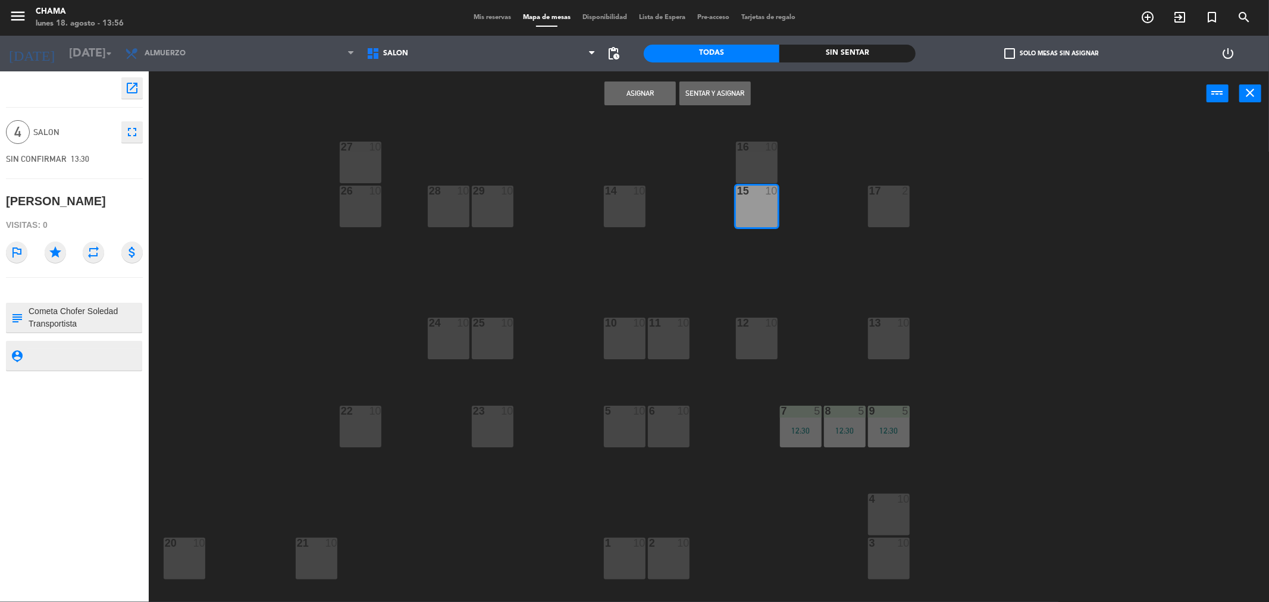
click at [764, 165] on div "16 10" at bounding box center [757, 163] width 42 height 42
click at [652, 96] on button "Asignar" at bounding box center [639, 93] width 71 height 24
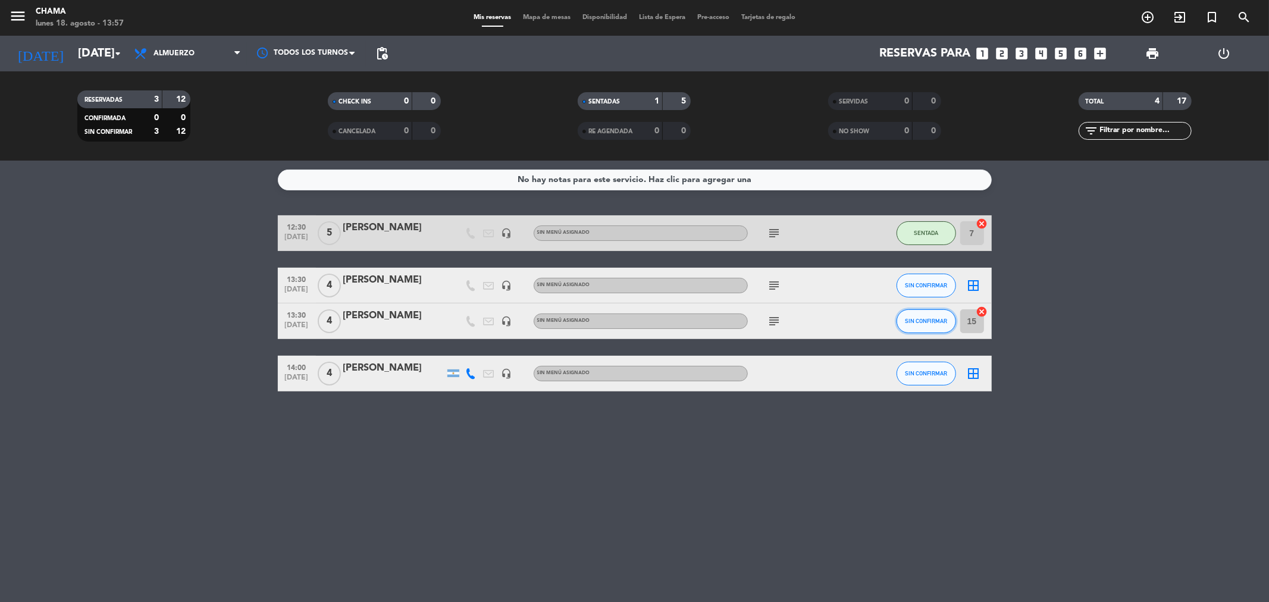
click at [914, 318] on span "SIN CONFIRMAR" at bounding box center [926, 321] width 42 height 7
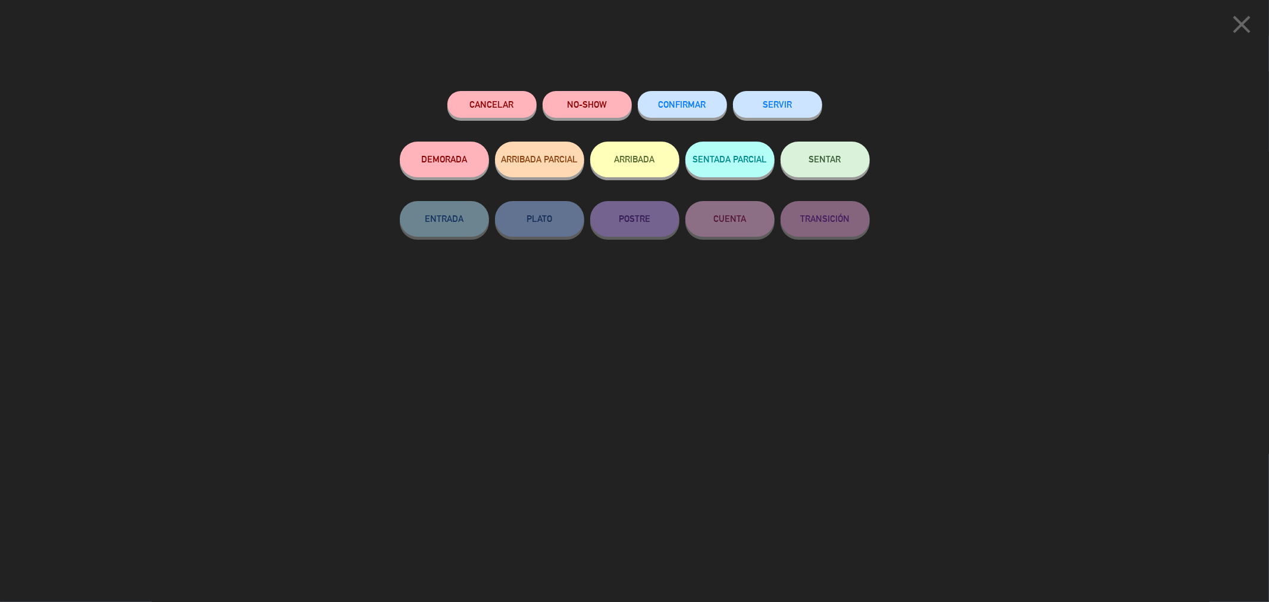
click at [847, 150] on button "SENTAR" at bounding box center [824, 160] width 89 height 36
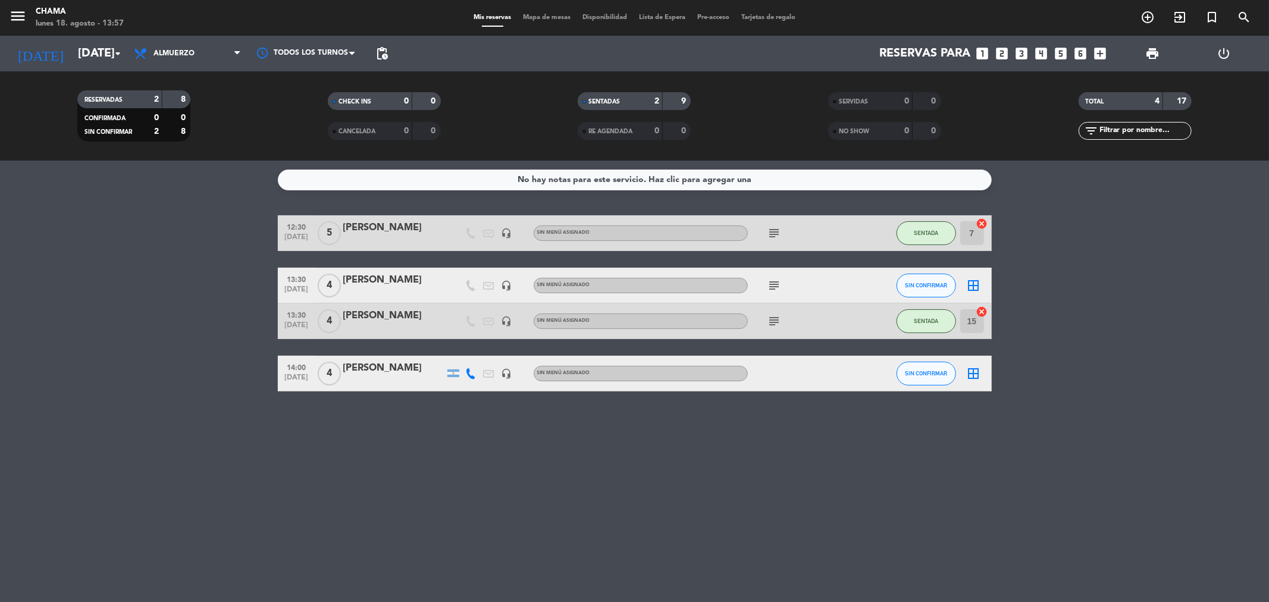
click at [773, 322] on icon "subject" at bounding box center [774, 321] width 14 height 14
click at [771, 281] on icon "subject" at bounding box center [774, 285] width 14 height 14
click at [771, 238] on icon "subject" at bounding box center [774, 233] width 14 height 14
click at [768, 280] on icon "subject" at bounding box center [774, 285] width 14 height 14
click at [845, 284] on div "subject diplo , luis viene mas tarde" at bounding box center [801, 285] width 107 height 35
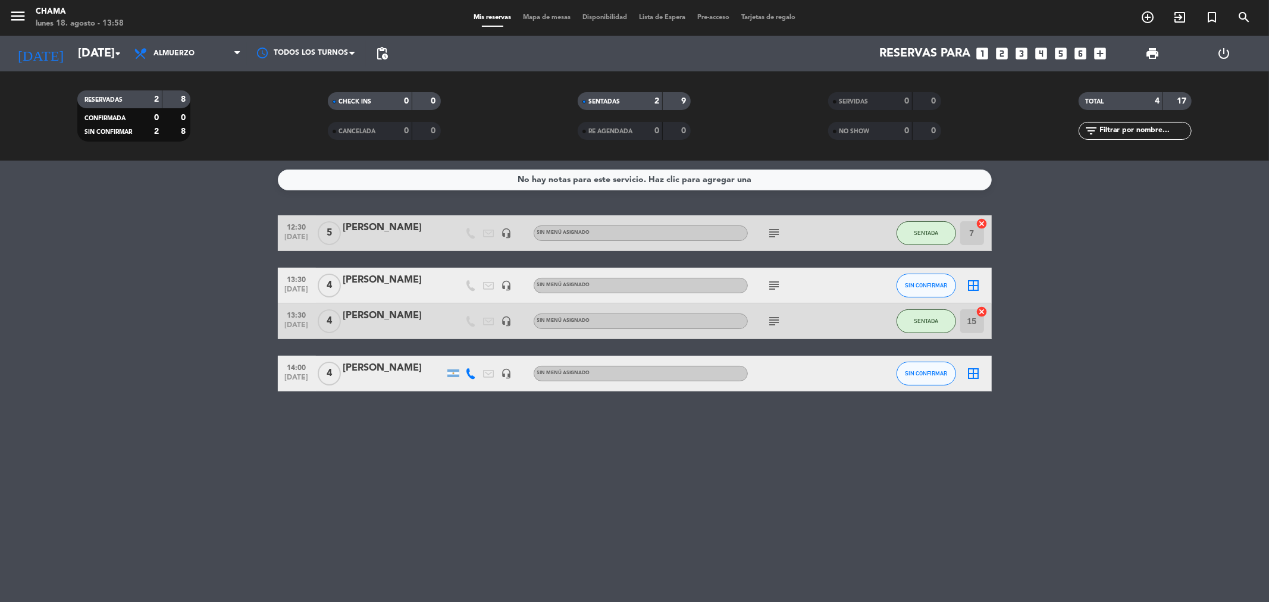
click at [977, 286] on icon "border_all" at bounding box center [974, 285] width 14 height 14
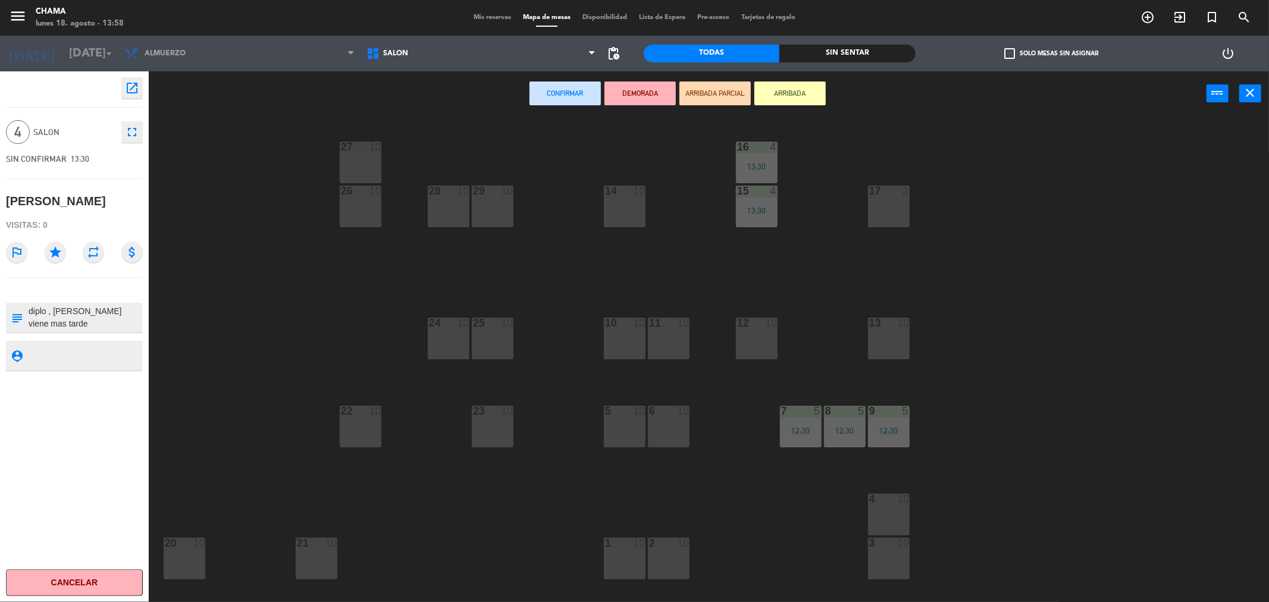
click at [629, 335] on div "10 10" at bounding box center [625, 339] width 42 height 42
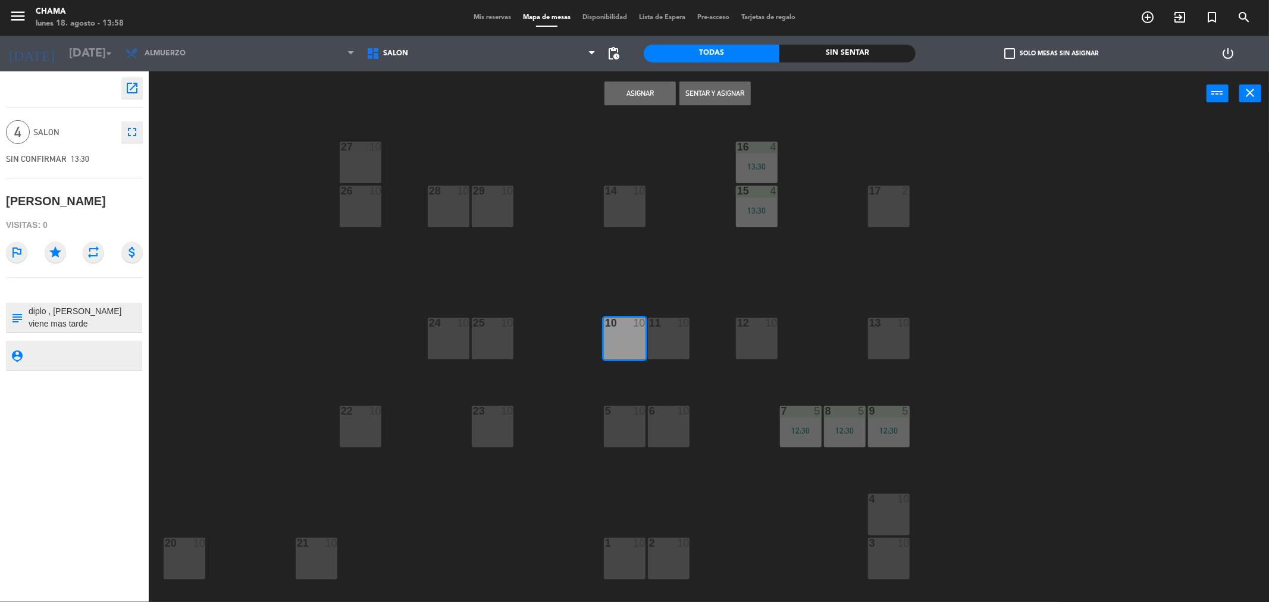
click at [639, 96] on button "Asignar" at bounding box center [639, 93] width 71 height 24
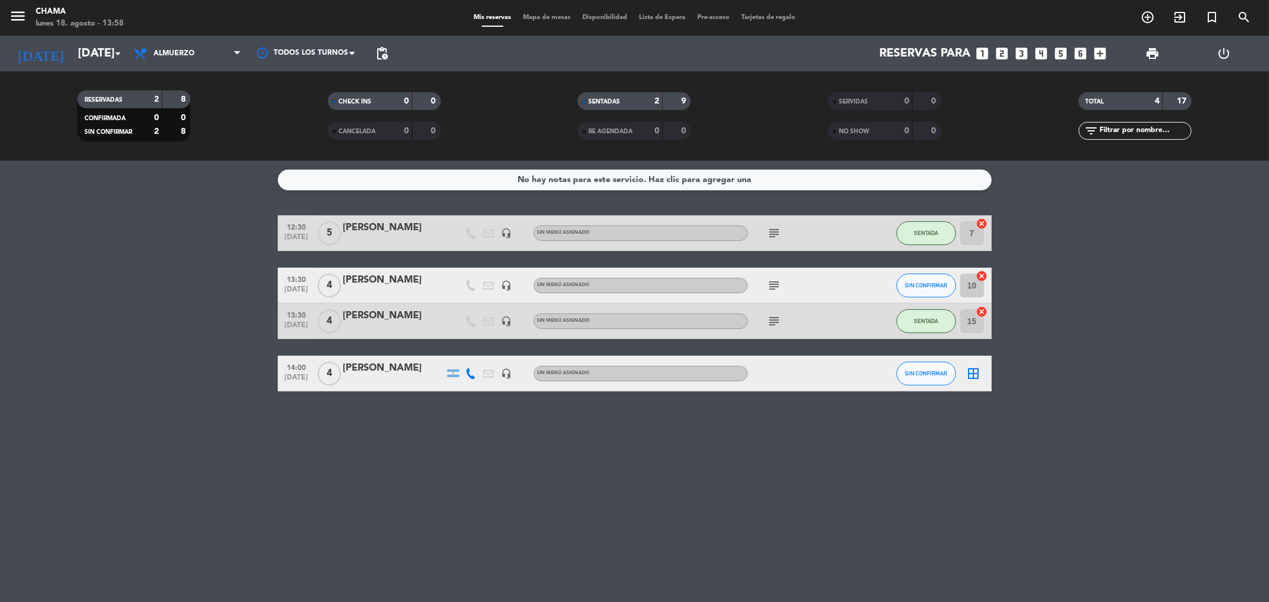
click at [444, 280] on div at bounding box center [453, 285] width 18 height 35
click at [387, 285] on div "[PERSON_NAME]" at bounding box center [393, 279] width 101 height 15
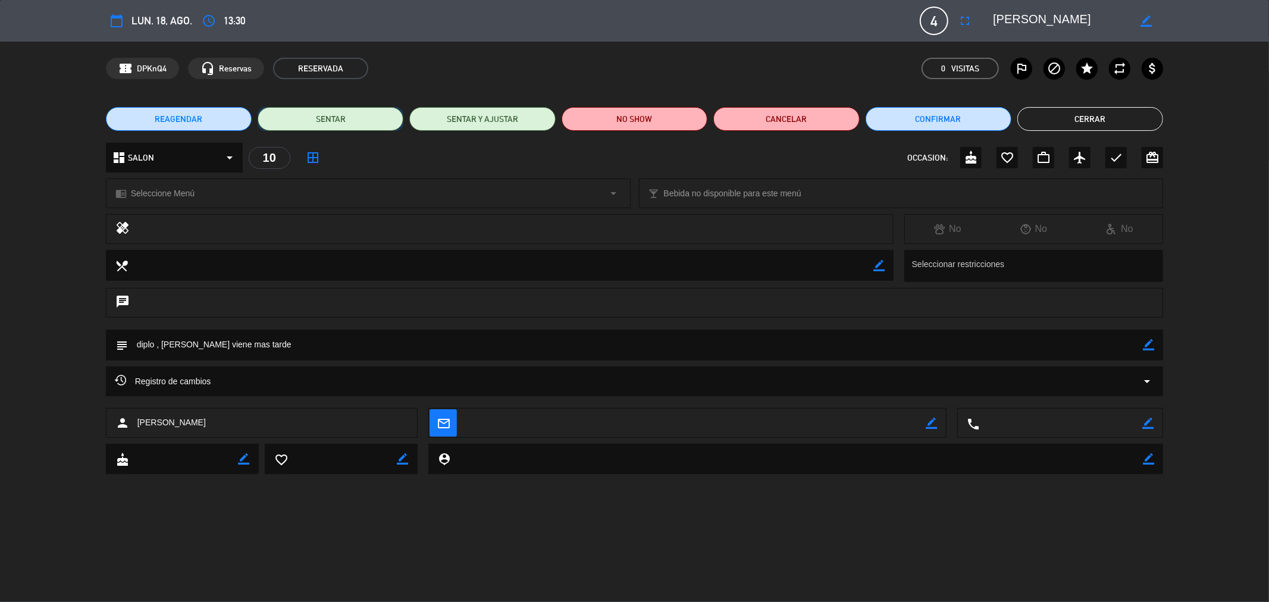
click at [339, 129] on button "SENTAR" at bounding box center [331, 119] width 146 height 24
